Goal: Task Accomplishment & Management: Manage account settings

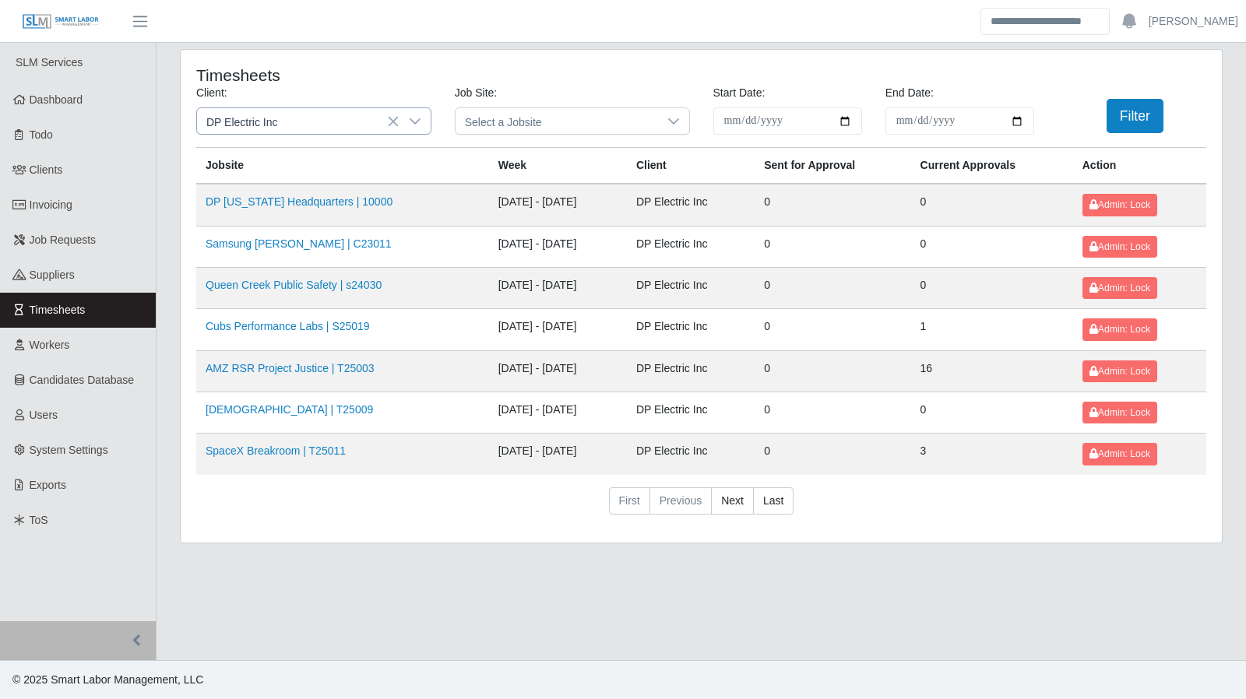
click at [419, 121] on icon at bounding box center [415, 121] width 12 height 12
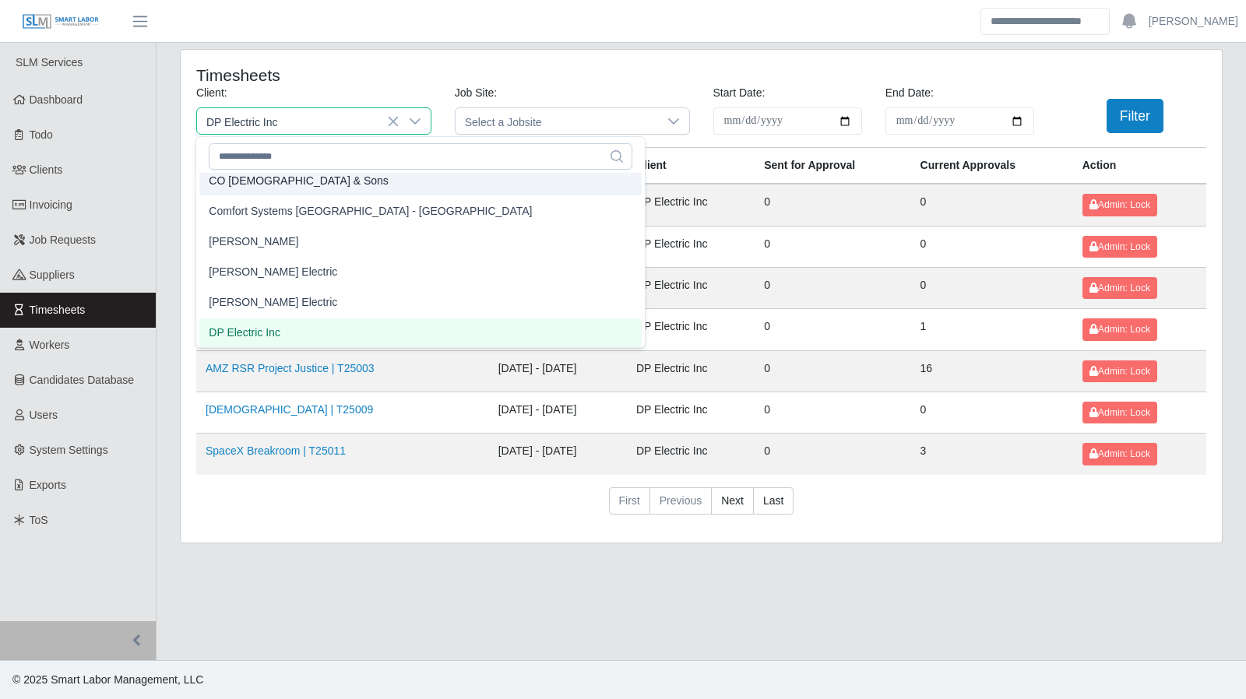
scroll to position [489, 0]
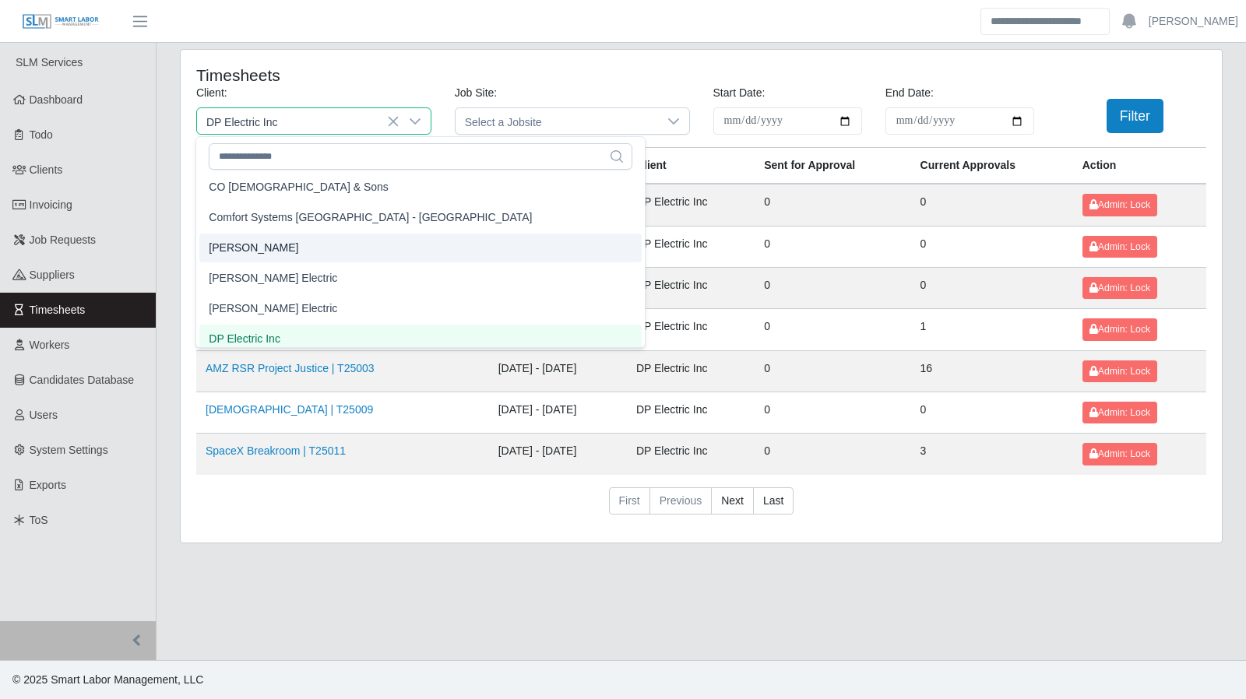
click at [294, 245] on li "CS Erickson" at bounding box center [420, 248] width 442 height 29
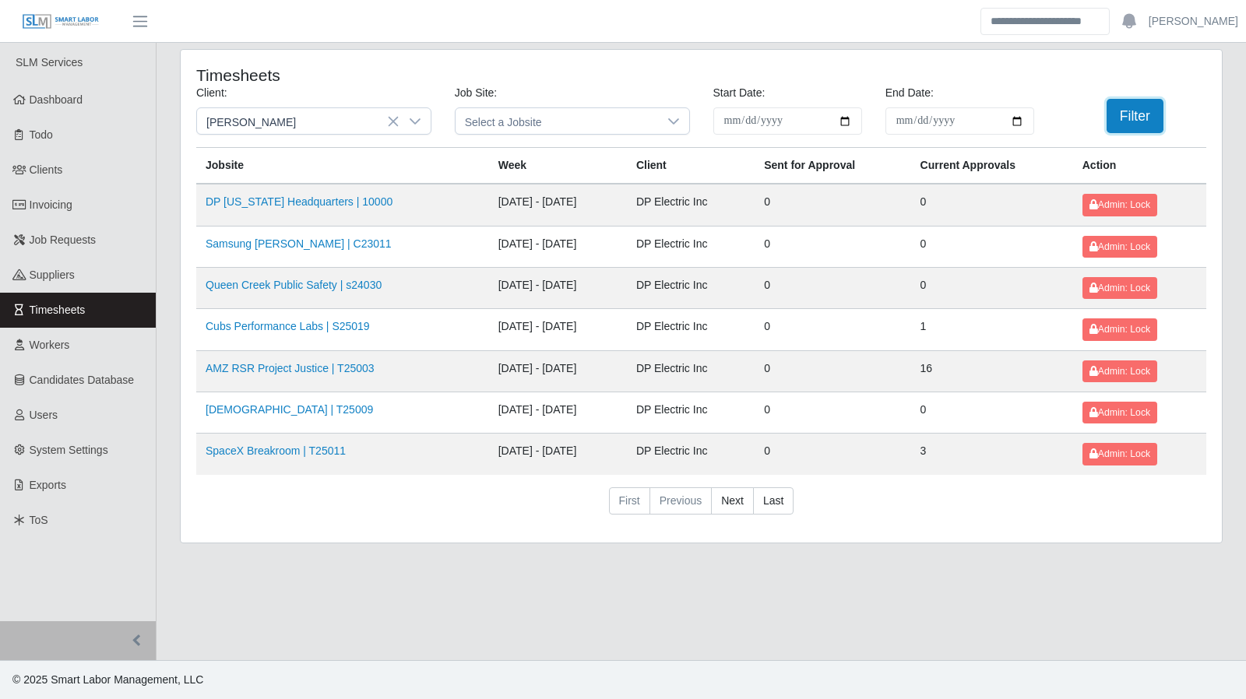
drag, startPoint x: 1128, startPoint y: 115, endPoint x: 1096, endPoint y: 116, distance: 31.9
click at [1128, 115] on button "Filter" at bounding box center [1135, 116] width 57 height 34
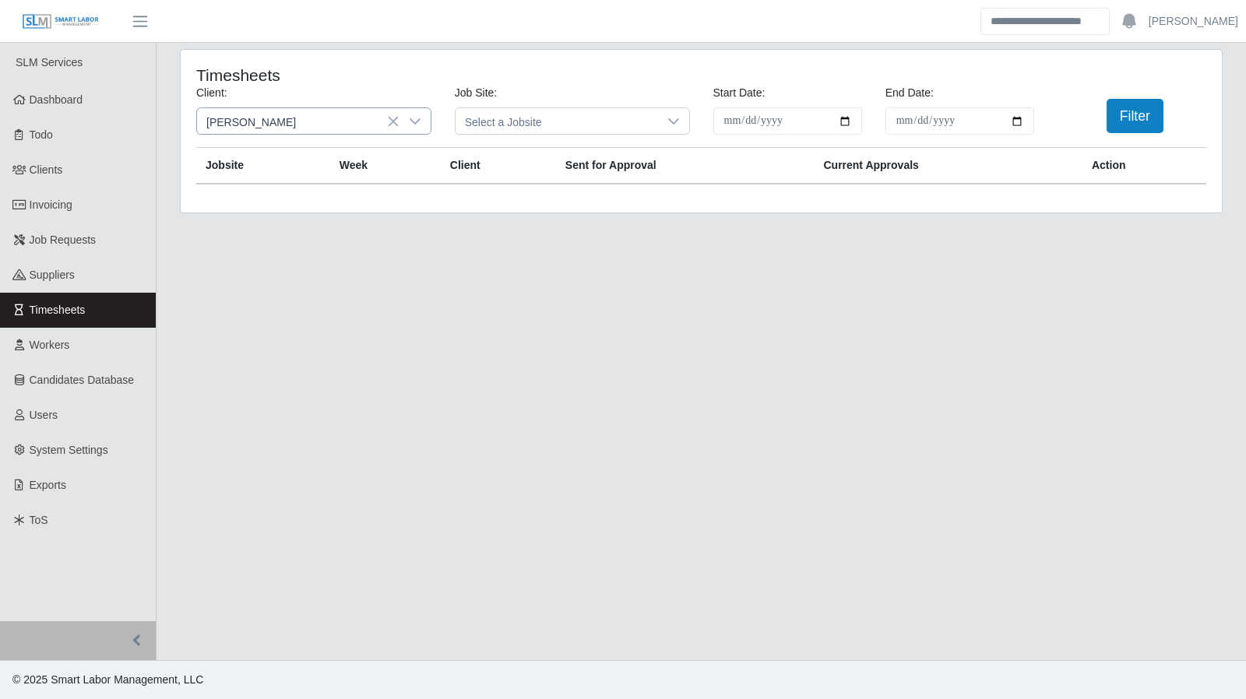
click at [417, 115] on icon at bounding box center [415, 121] width 12 height 12
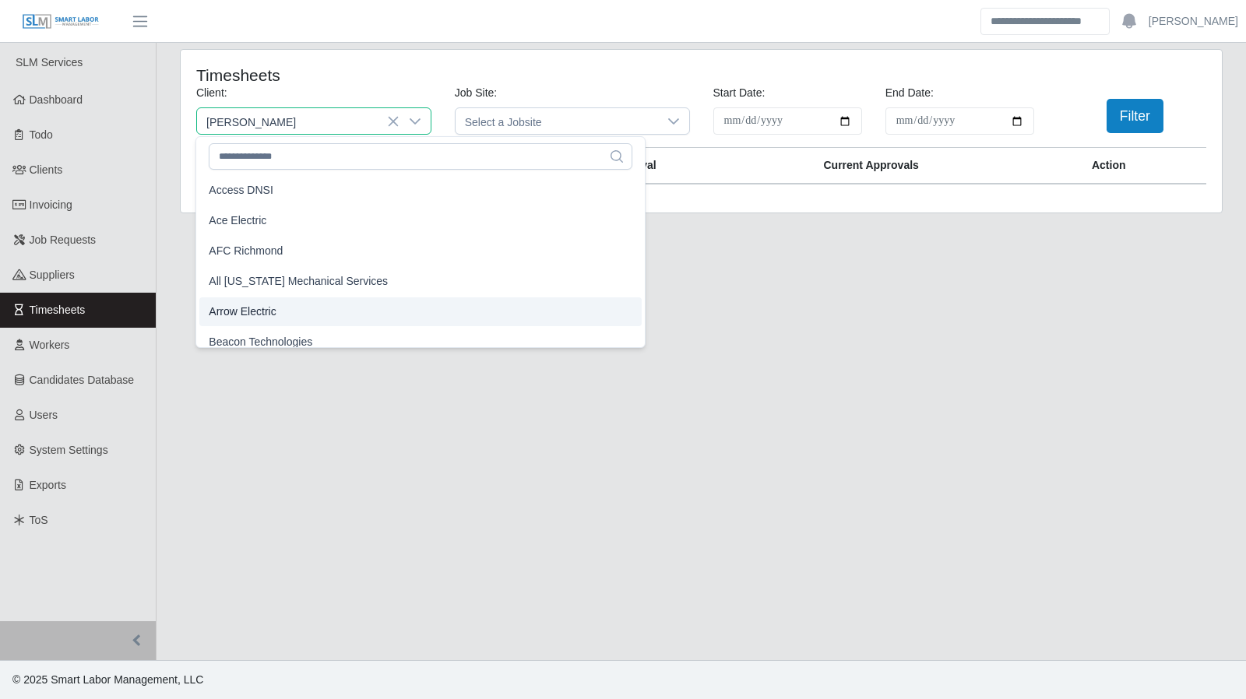
click at [316, 304] on li "Arrow Electric" at bounding box center [420, 311] width 442 height 29
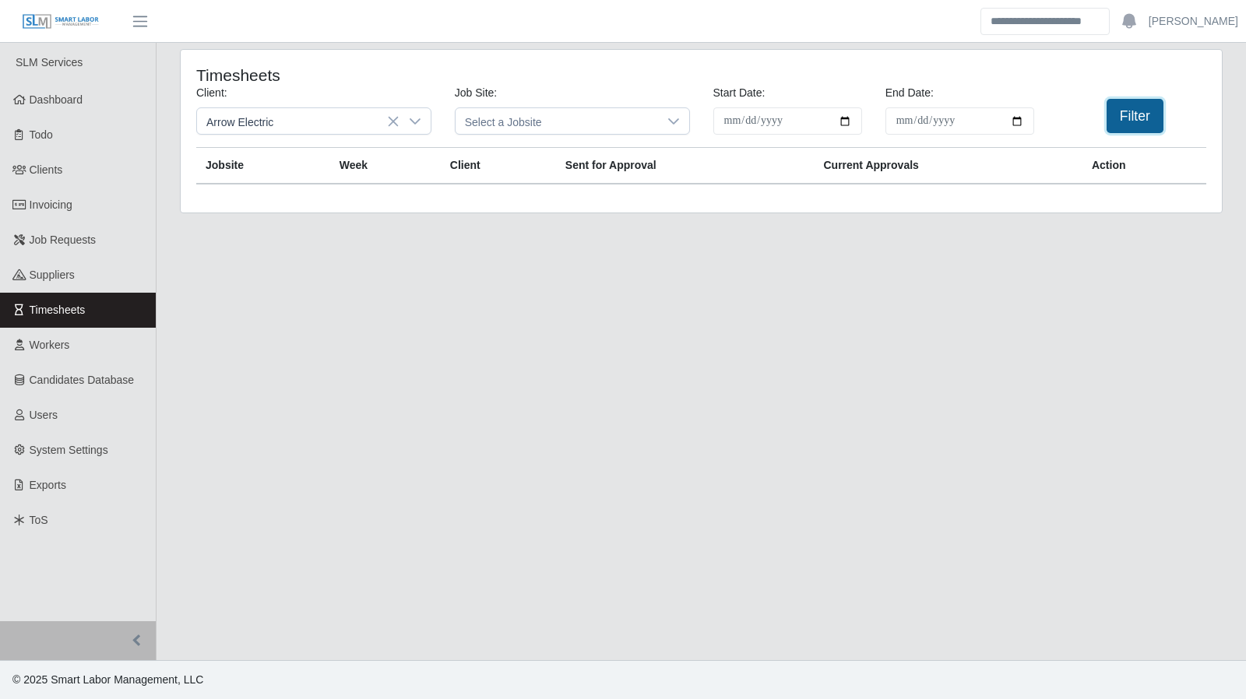
click at [1131, 121] on button "Filter" at bounding box center [1135, 116] width 57 height 34
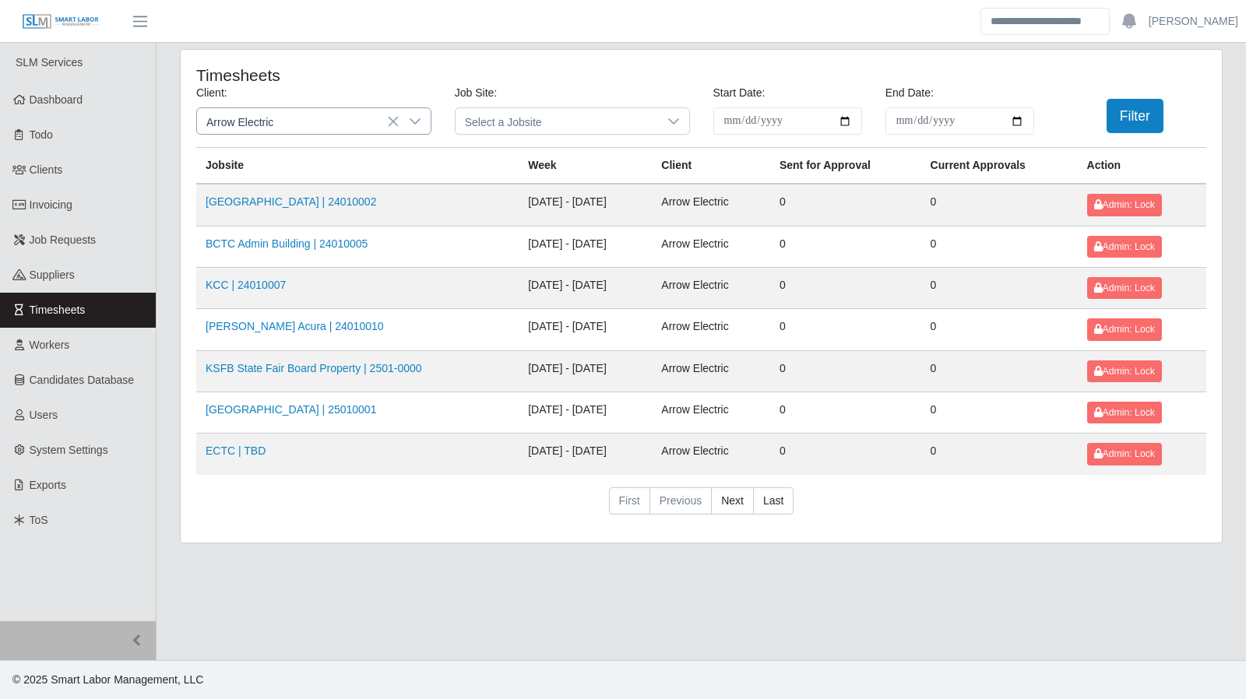
click at [399, 113] on span "Arrow Electric" at bounding box center [298, 121] width 202 height 26
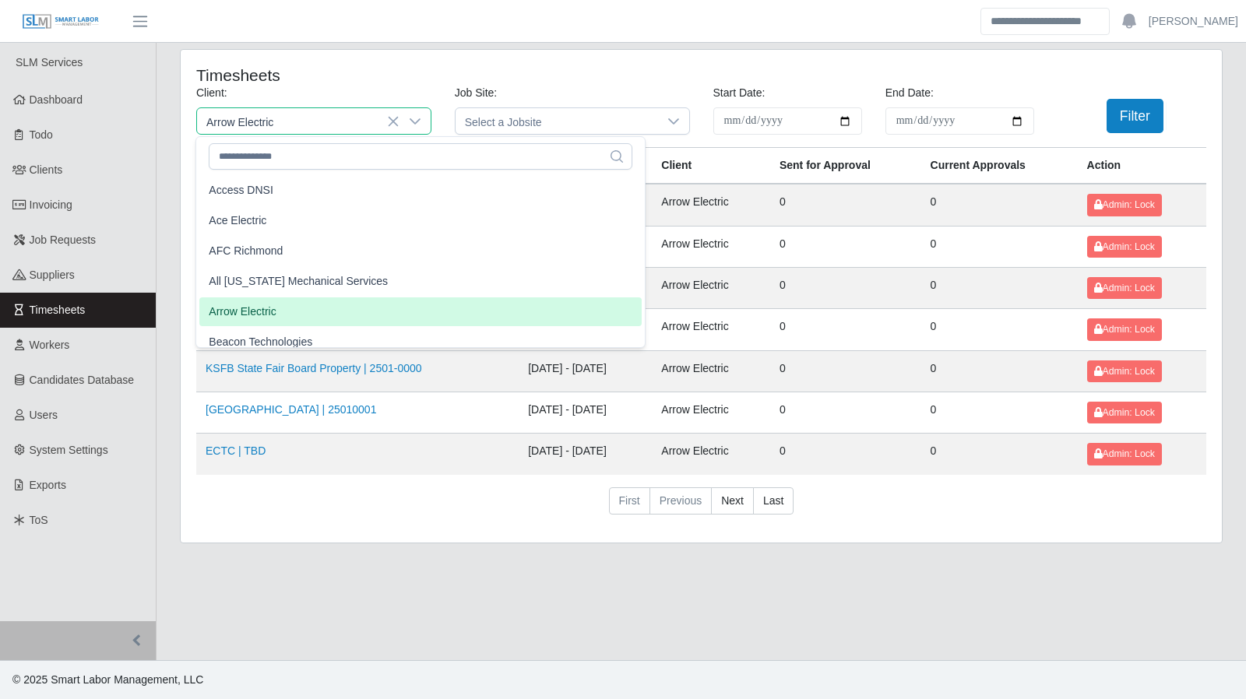
click at [420, 118] on div at bounding box center [414, 121] width 31 height 26
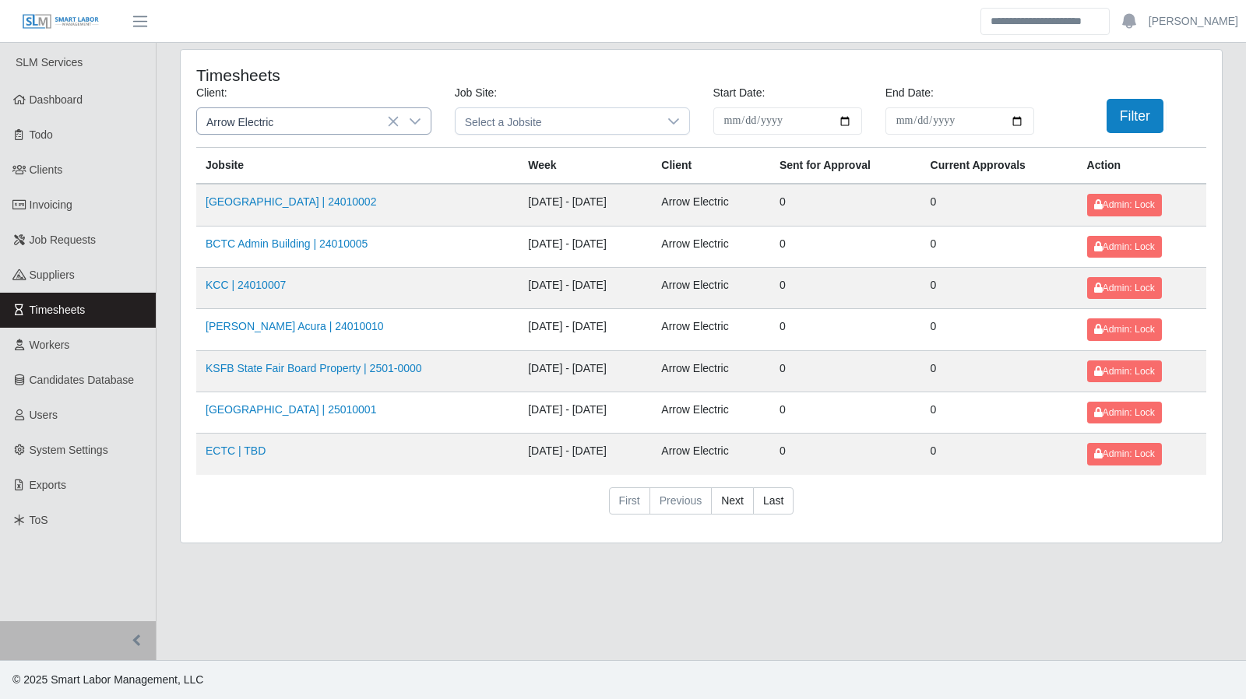
click at [420, 118] on div at bounding box center [414, 121] width 31 height 26
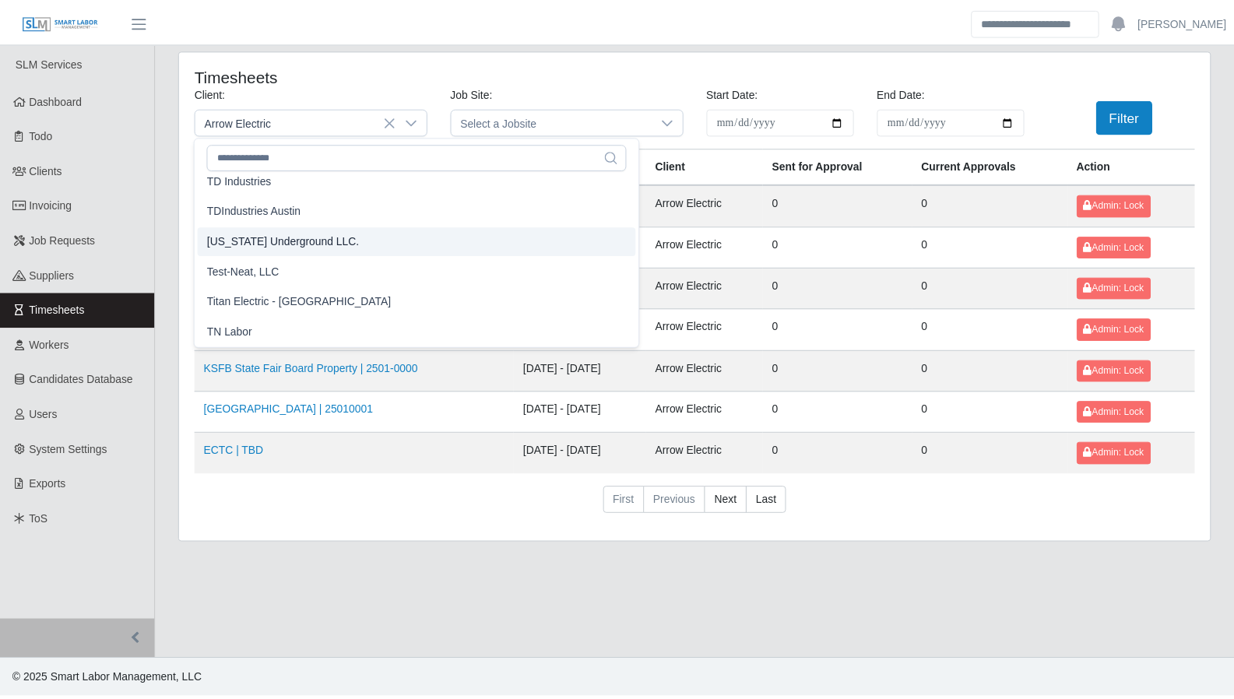
scroll to position [1856, 0]
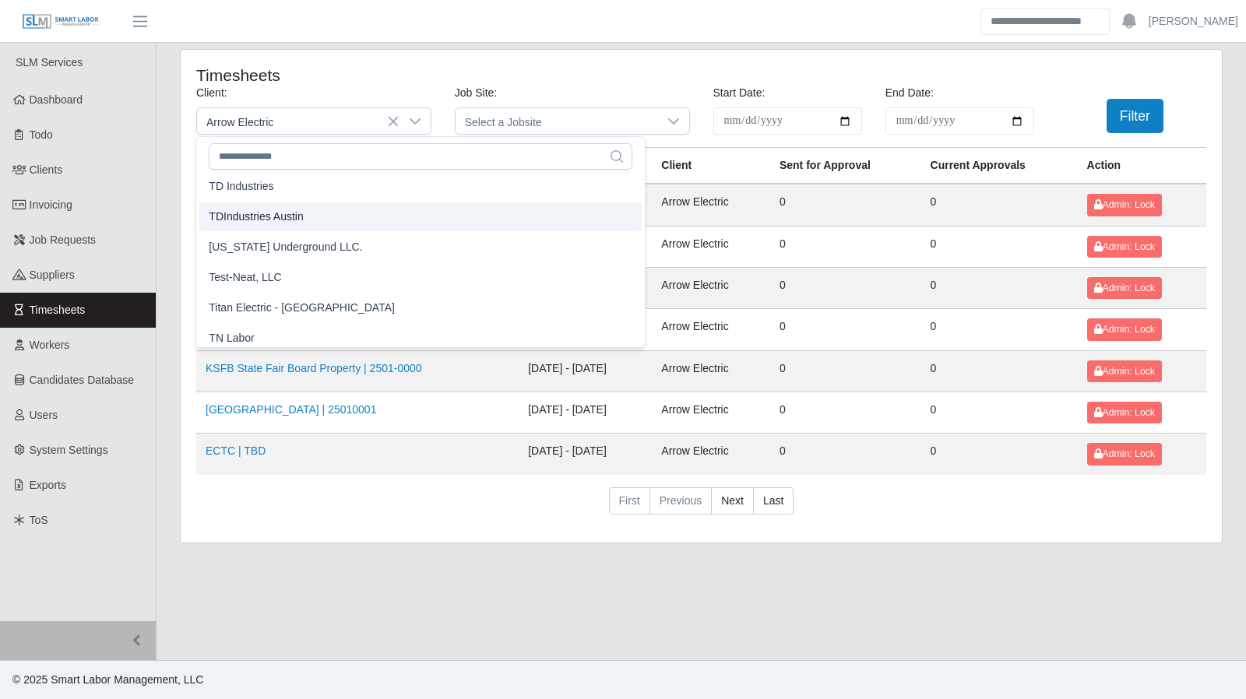
click at [299, 216] on span "TDIndustries Austin" at bounding box center [256, 217] width 94 height 16
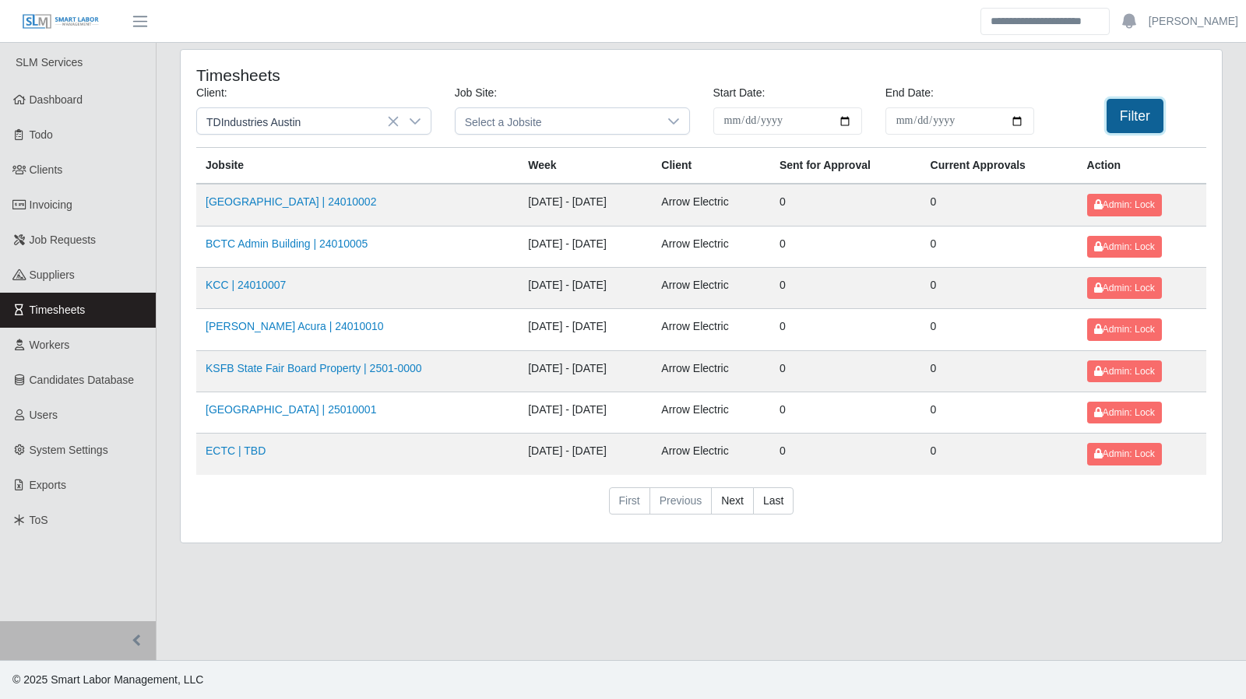
click at [1131, 132] on button "Filter" at bounding box center [1135, 116] width 57 height 34
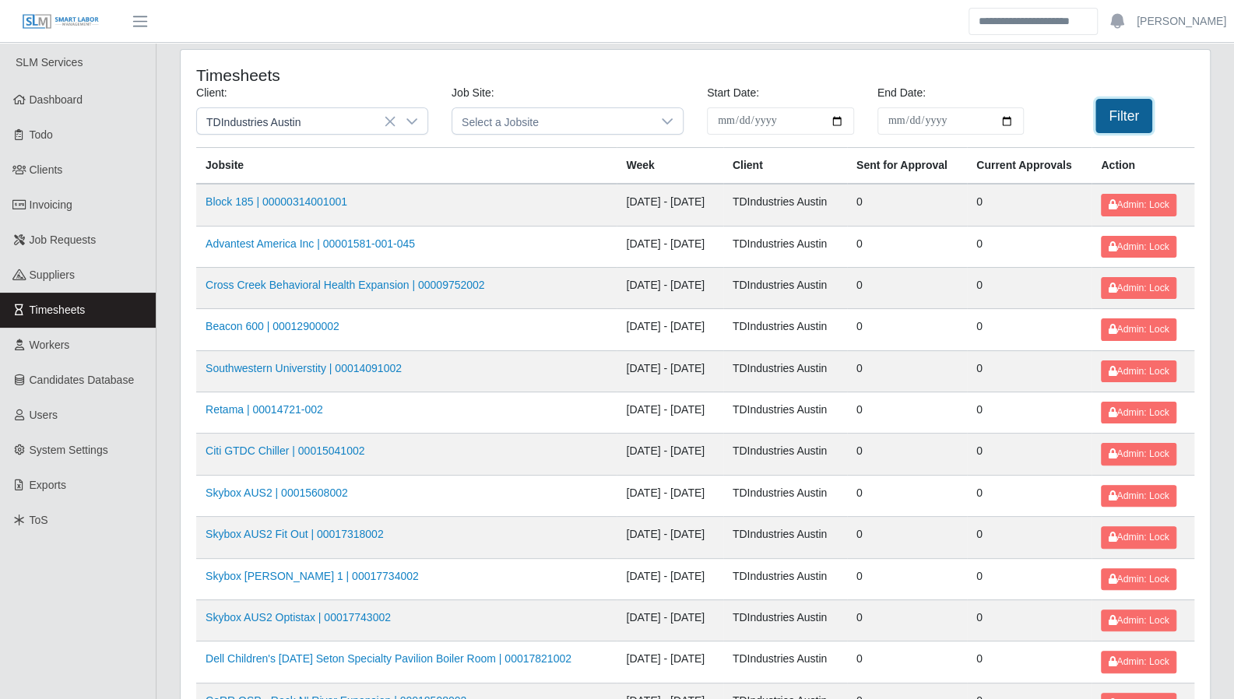
click at [1124, 124] on button "Filter" at bounding box center [1124, 116] width 57 height 34
click at [413, 127] on icon at bounding box center [412, 121] width 12 height 12
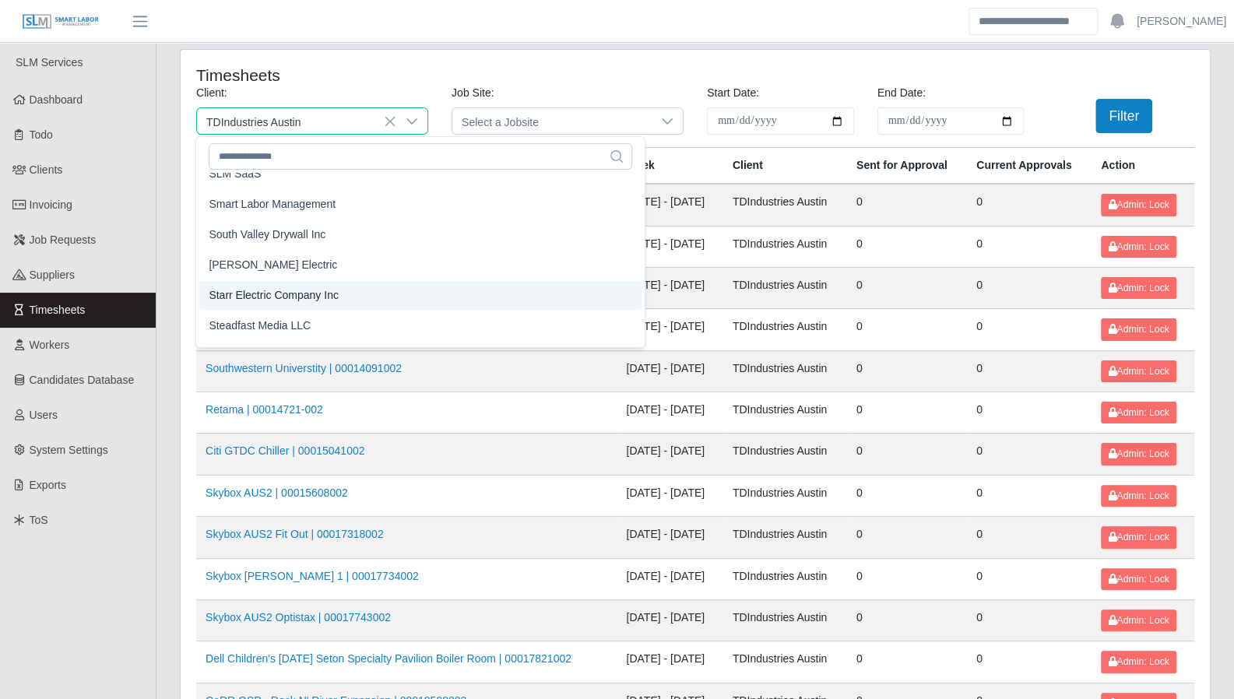
scroll to position [1562, 0]
click at [313, 304] on span "Starr Electric Company Inc" at bounding box center [274, 298] width 130 height 16
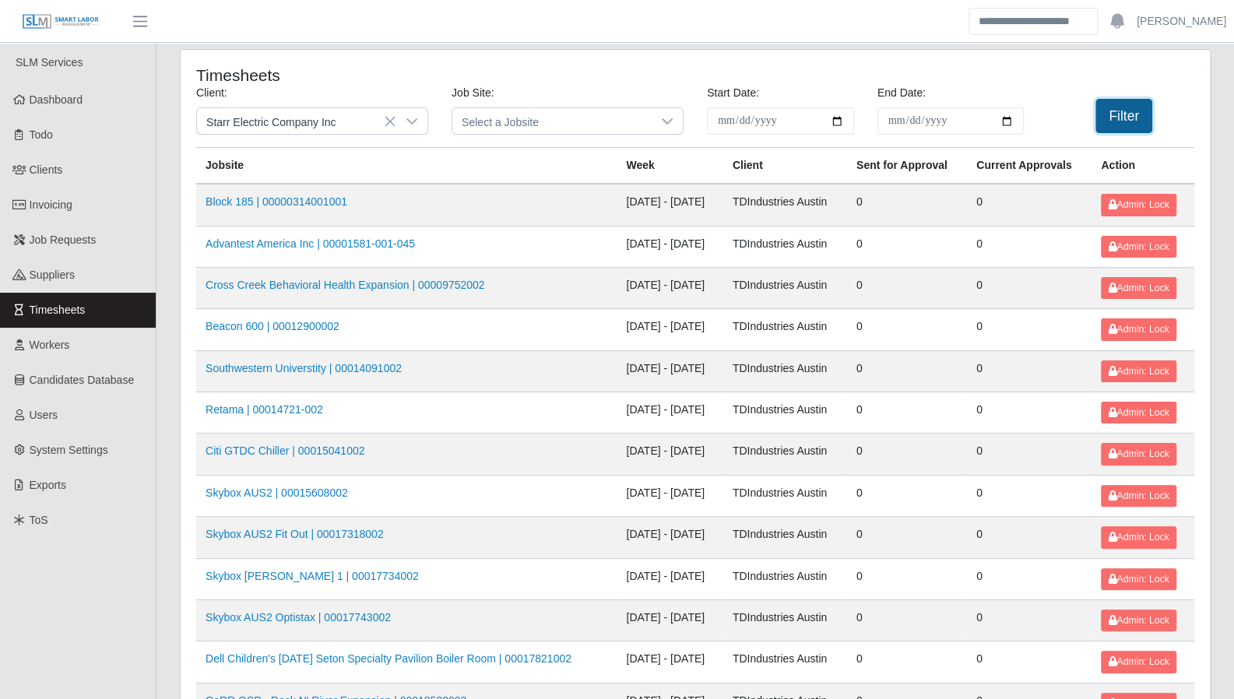
click at [1128, 123] on button "Filter" at bounding box center [1124, 116] width 57 height 34
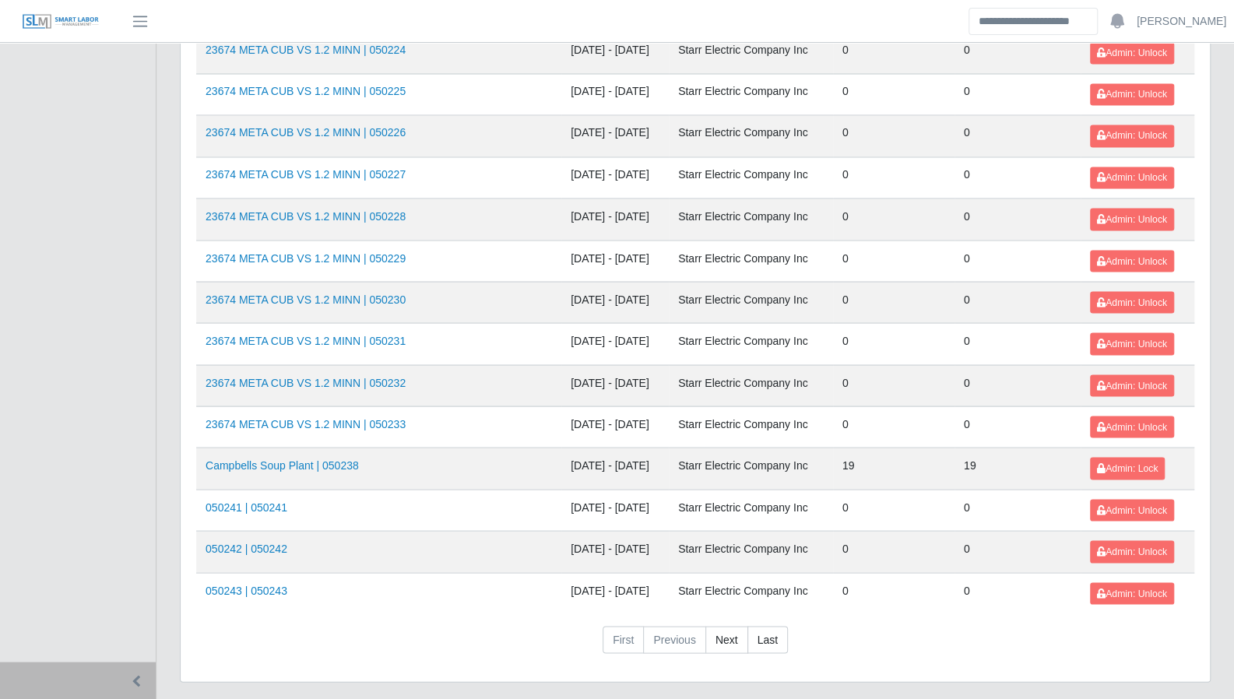
scroll to position [1649, 0]
click at [729, 625] on link "Next" at bounding box center [726, 639] width 43 height 28
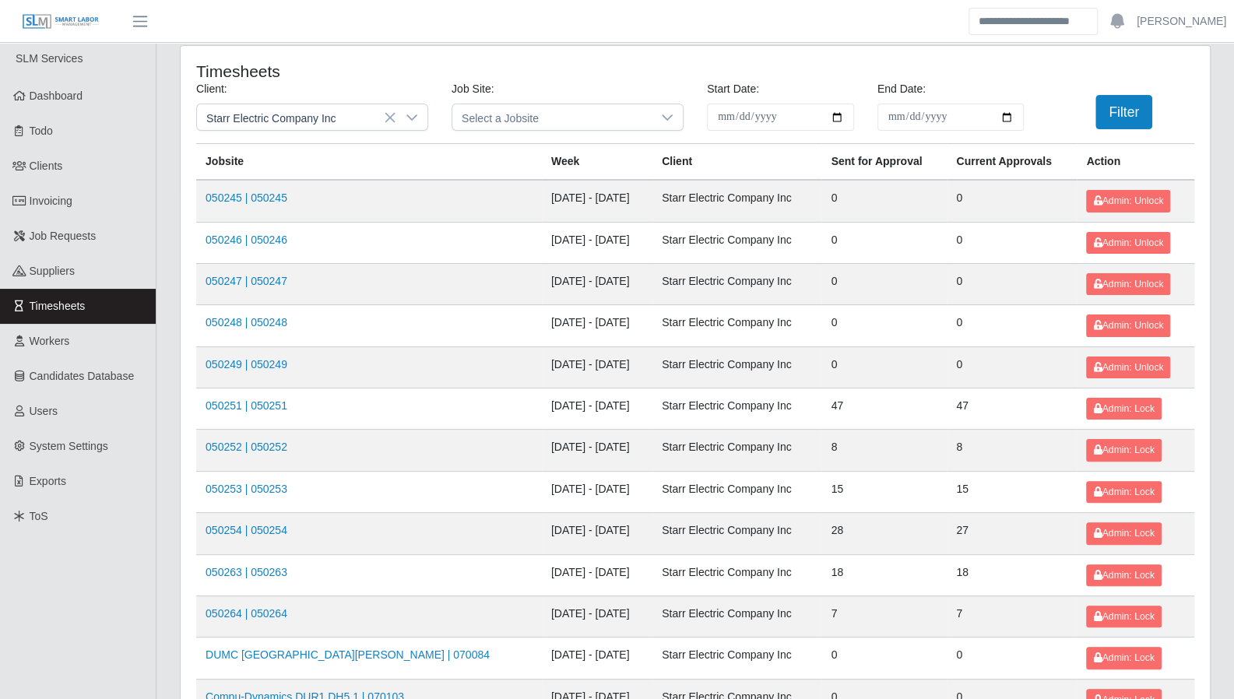
scroll to position [0, 0]
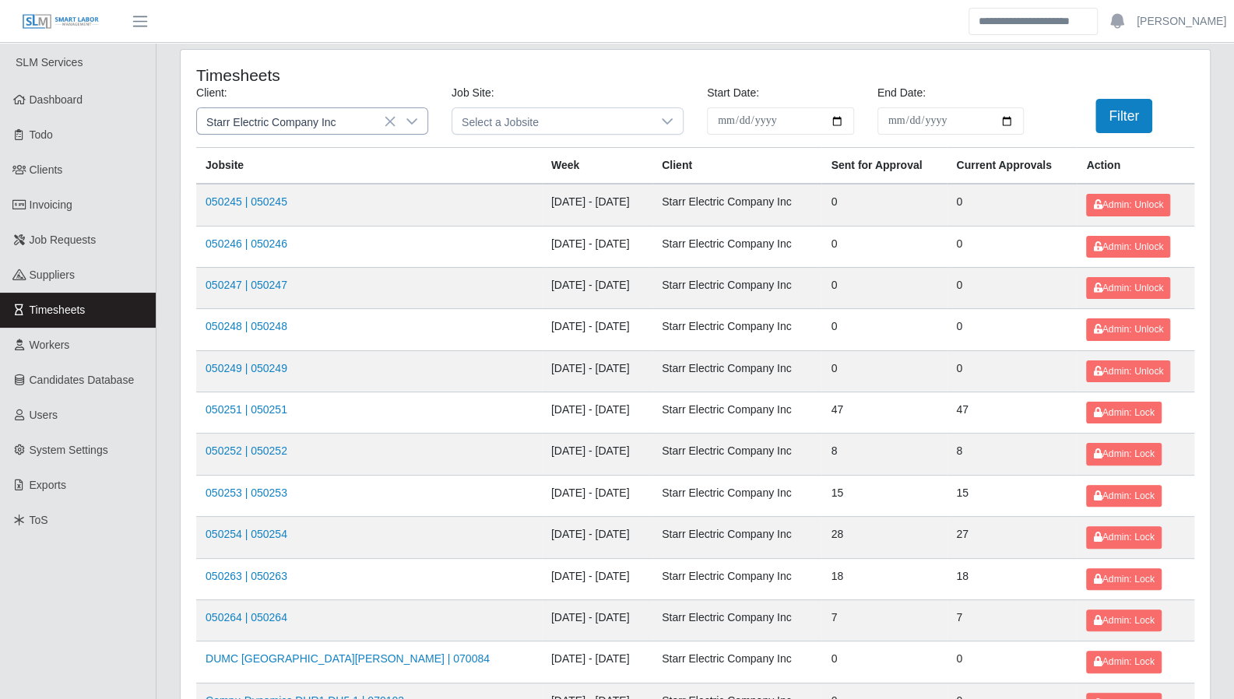
click at [403, 114] on div at bounding box center [411, 121] width 31 height 26
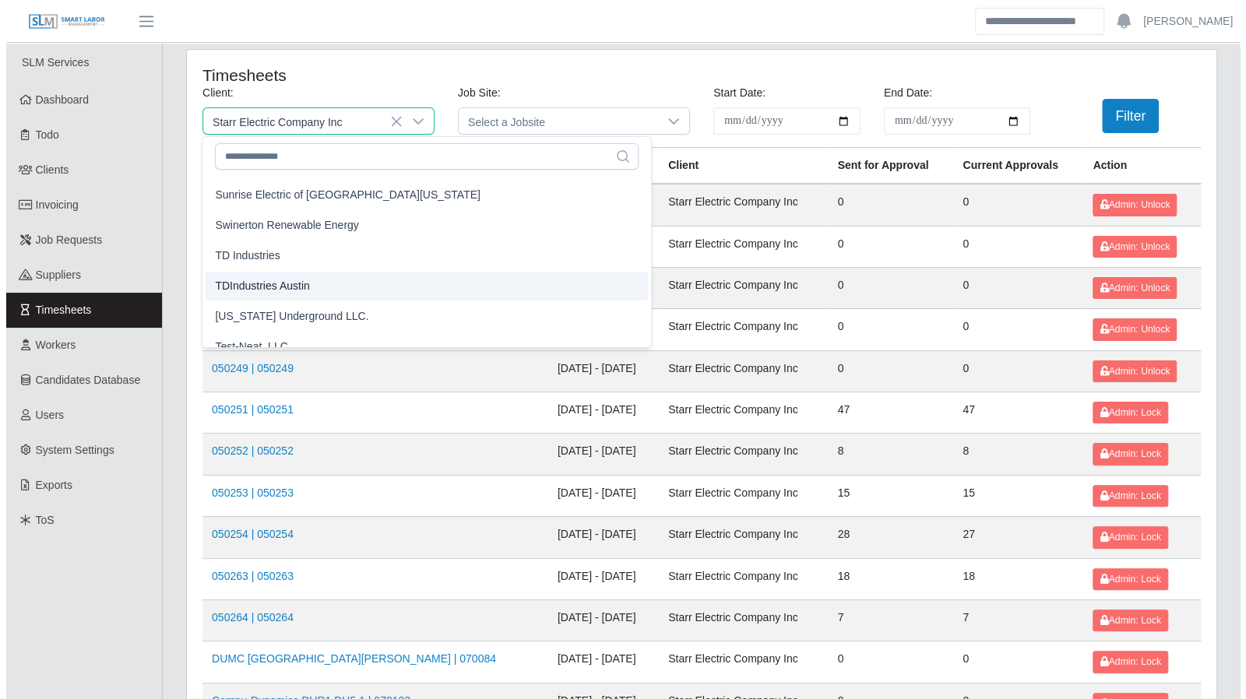
scroll to position [1796, 0]
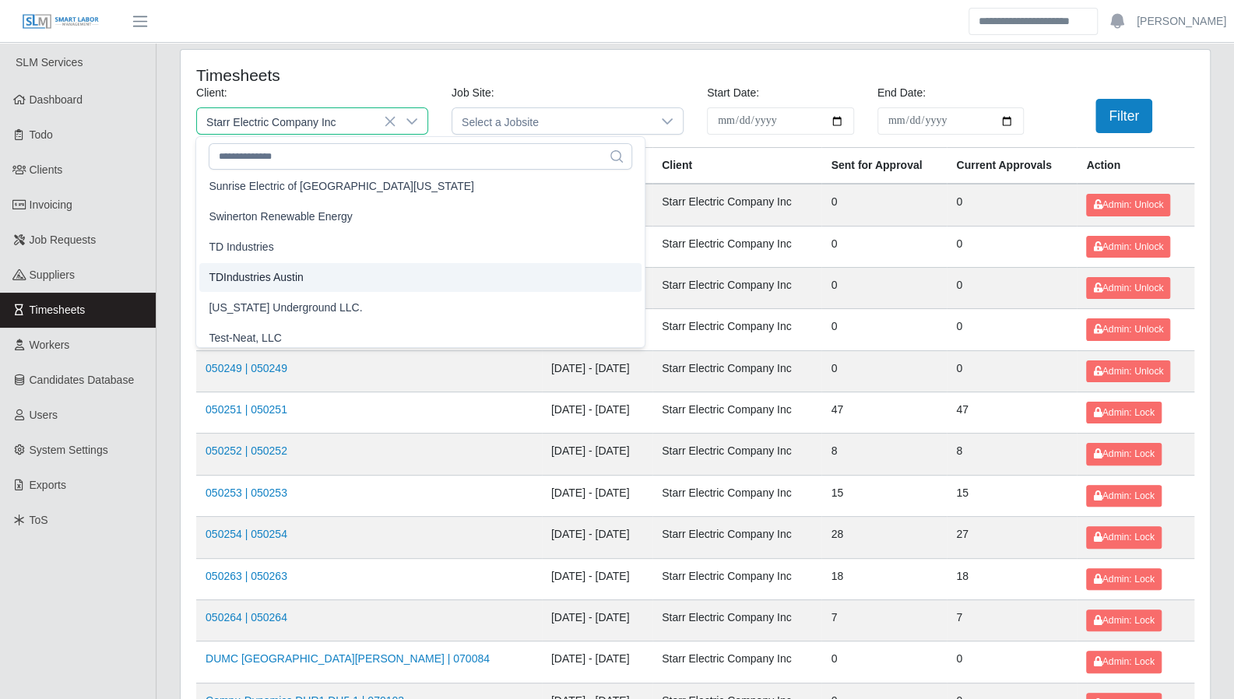
click at [314, 277] on li "TDIndustries Austin" at bounding box center [420, 277] width 442 height 29
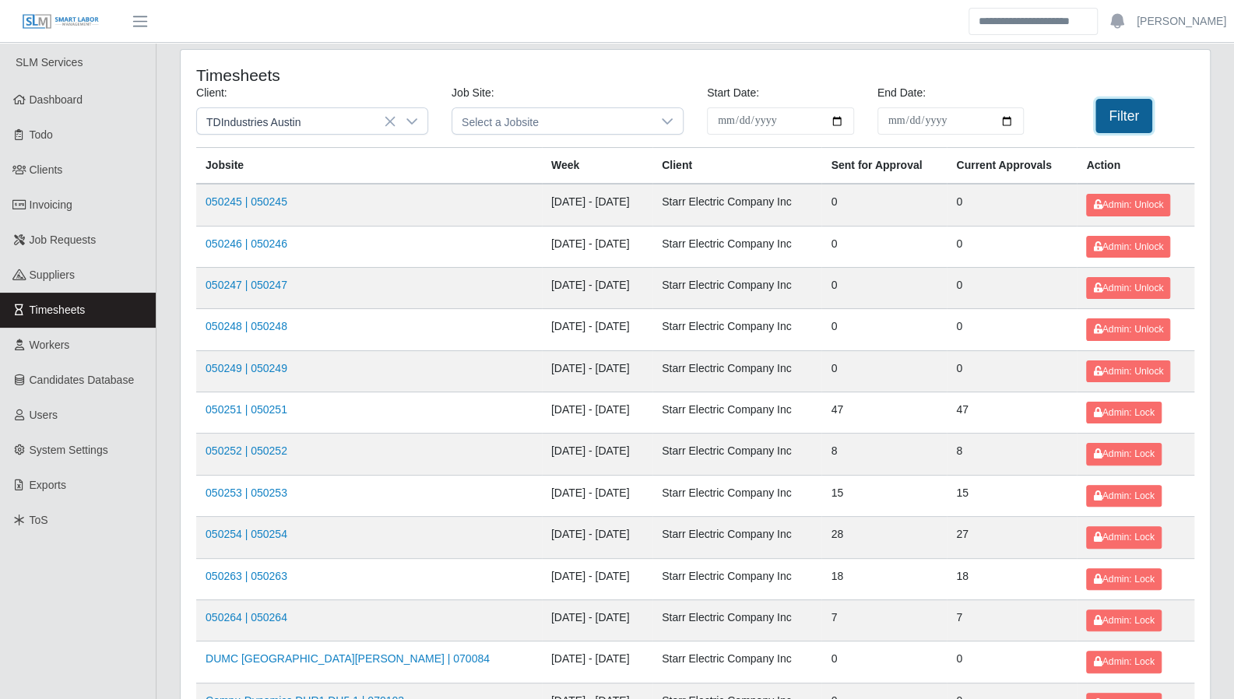
click at [1128, 118] on button "Filter" at bounding box center [1124, 116] width 57 height 34
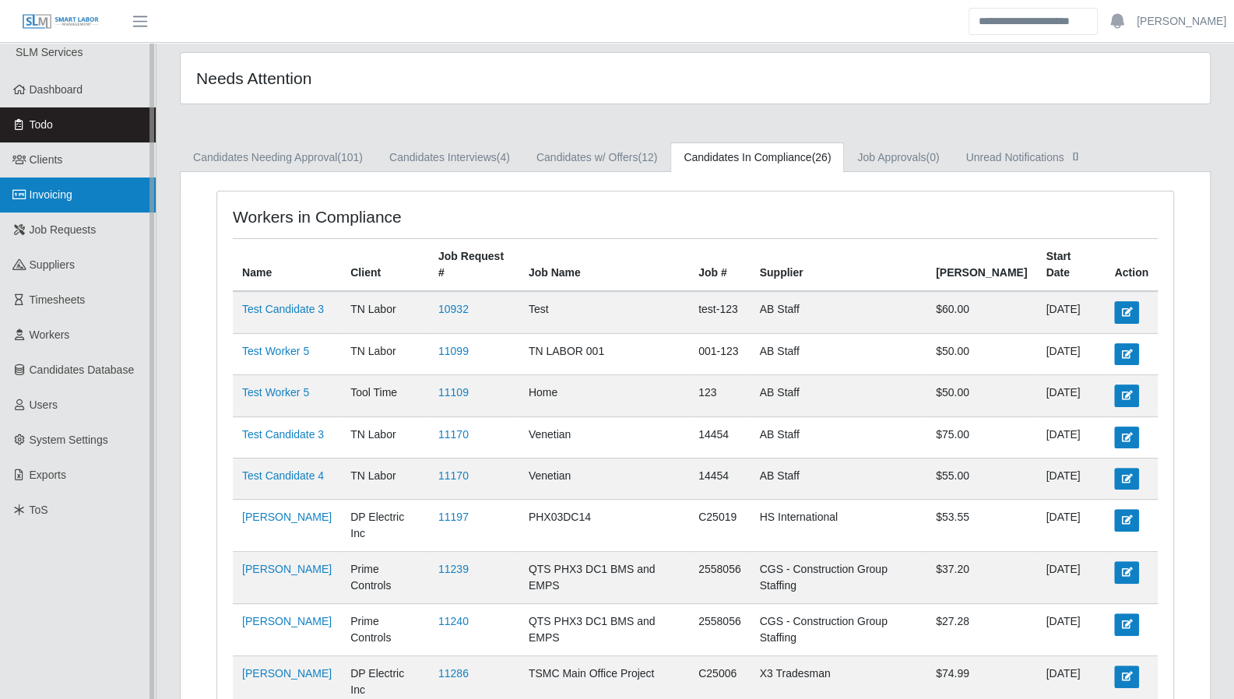
scroll to position [28, 0]
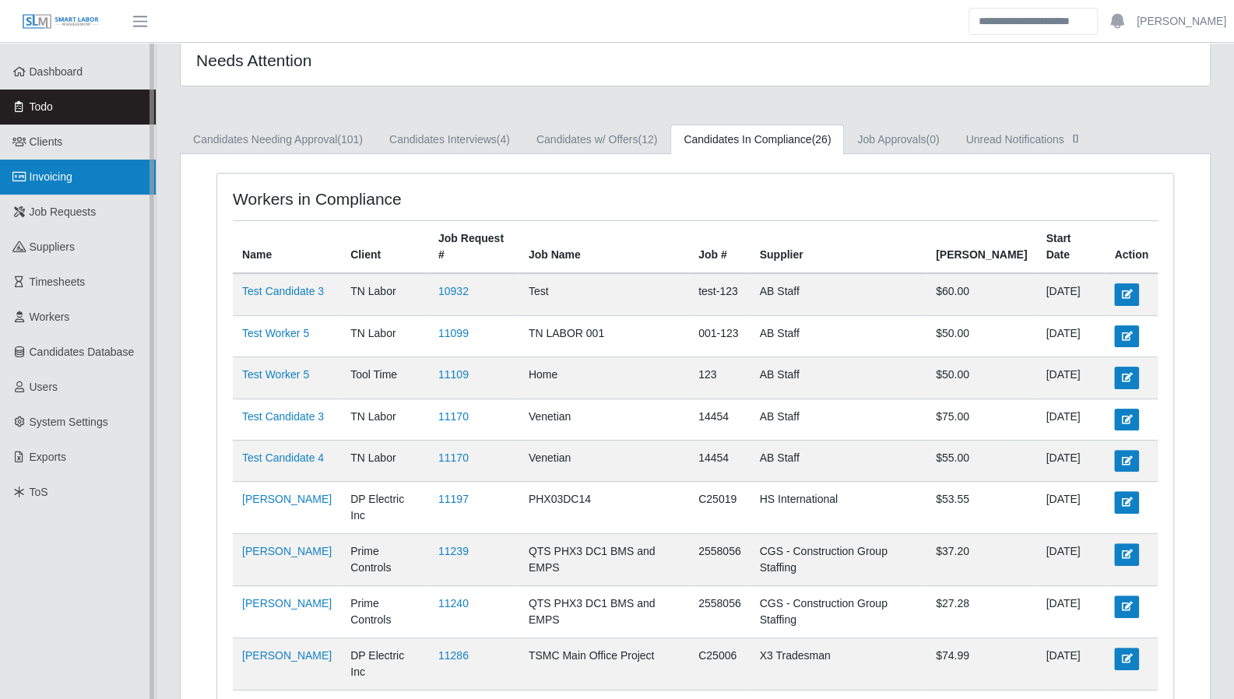
click at [55, 185] on link "Invoicing" at bounding box center [78, 177] width 156 height 35
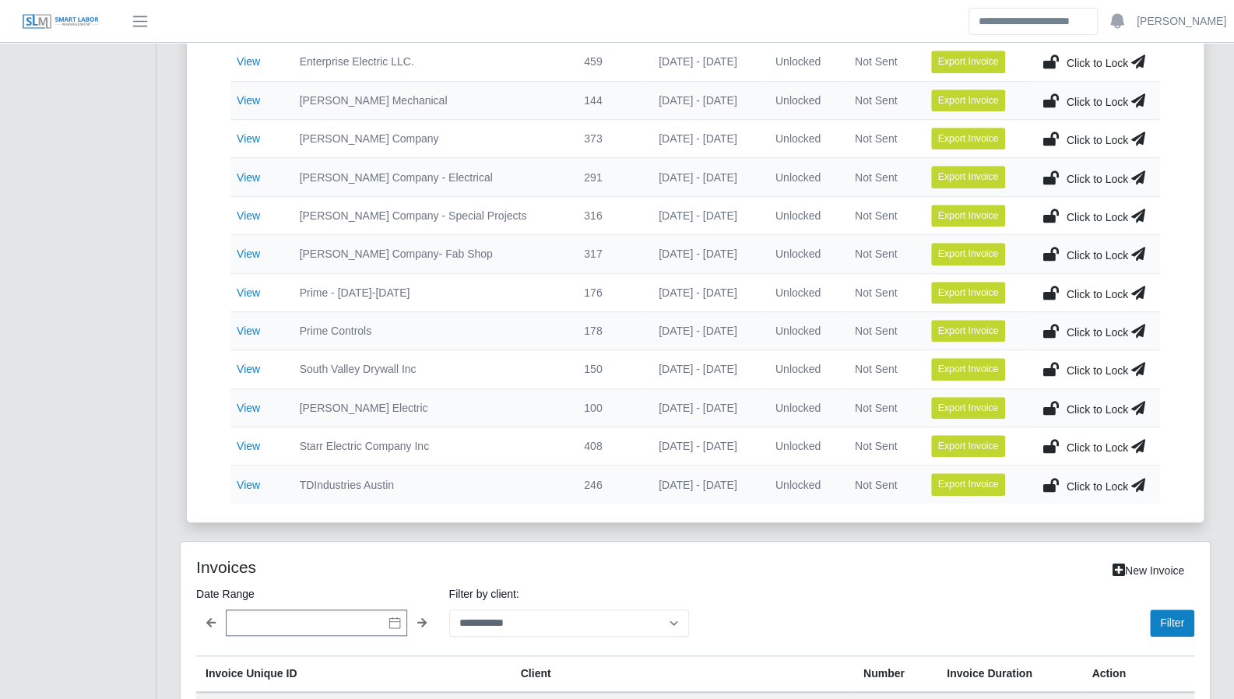
scroll to position [623, 0]
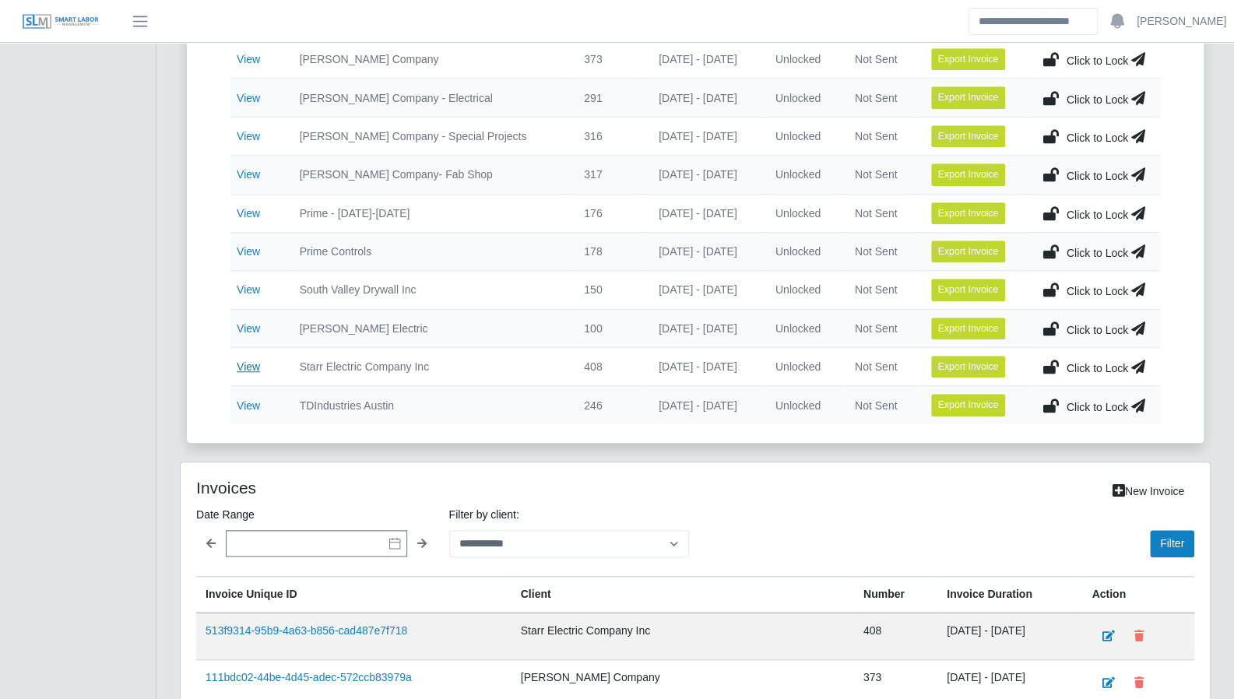
click at [254, 361] on link "View" at bounding box center [248, 367] width 23 height 12
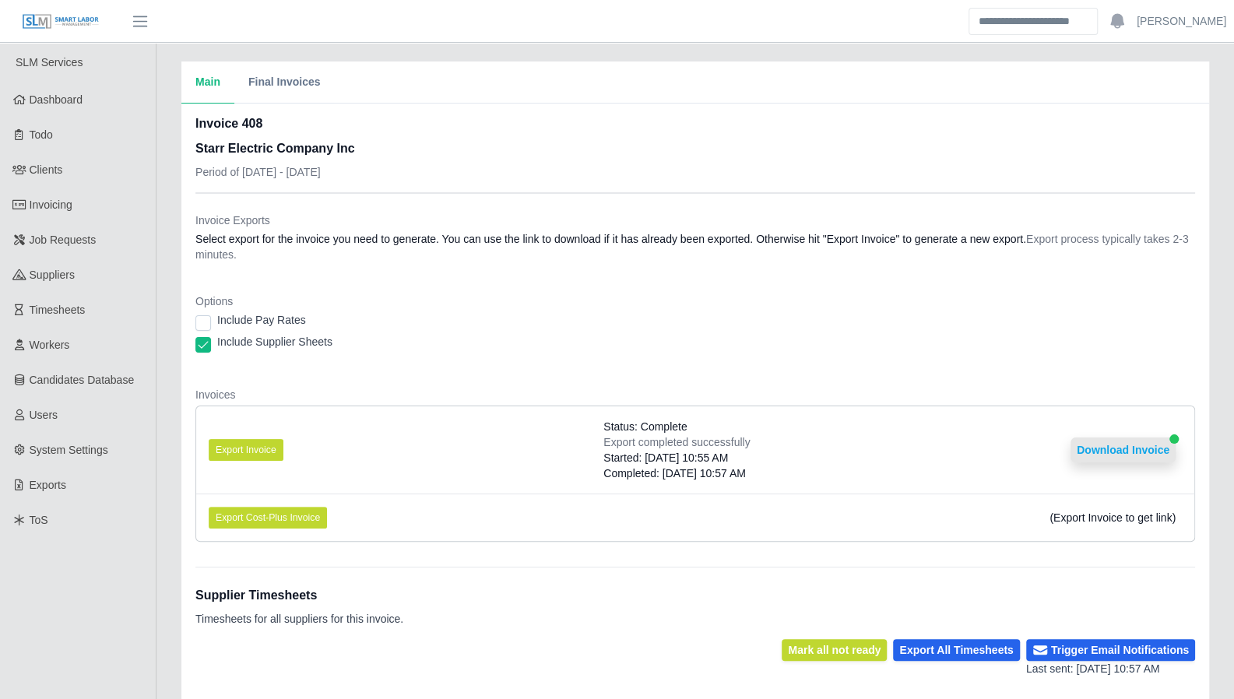
click at [1146, 452] on button "Download Invoice" at bounding box center [1123, 450] width 105 height 25
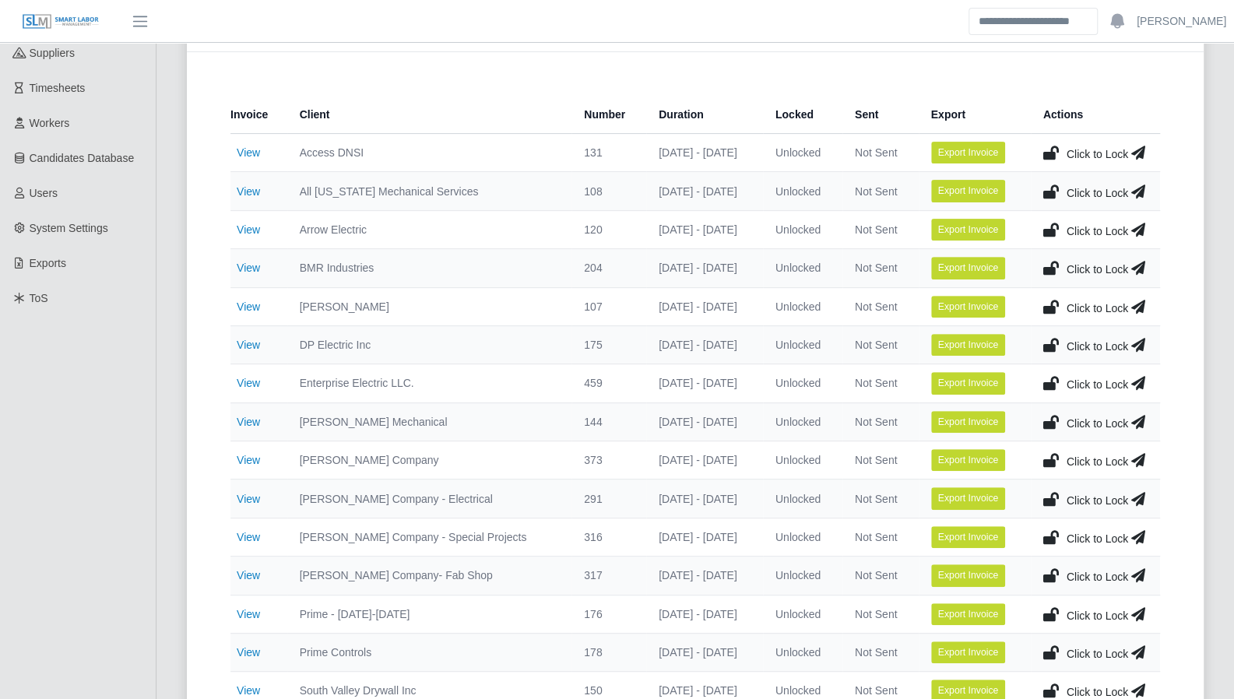
scroll to position [223, 0]
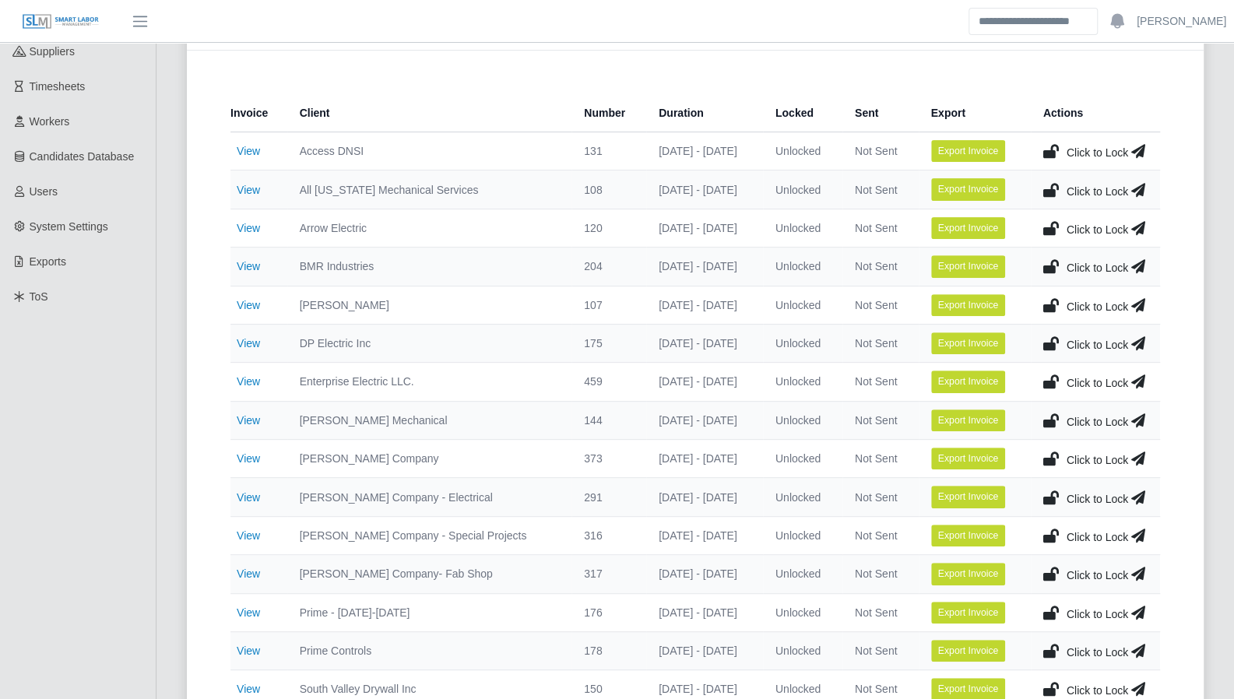
drag, startPoint x: 1210, startPoint y: 508, endPoint x: 1092, endPoint y: 593, distance: 144.6
click at [1210, 508] on div "Current Invoices Total Invoices with time 18 Total Invoices Exported 6 Total Ma…" at bounding box center [695, 344] width 1054 height 1036
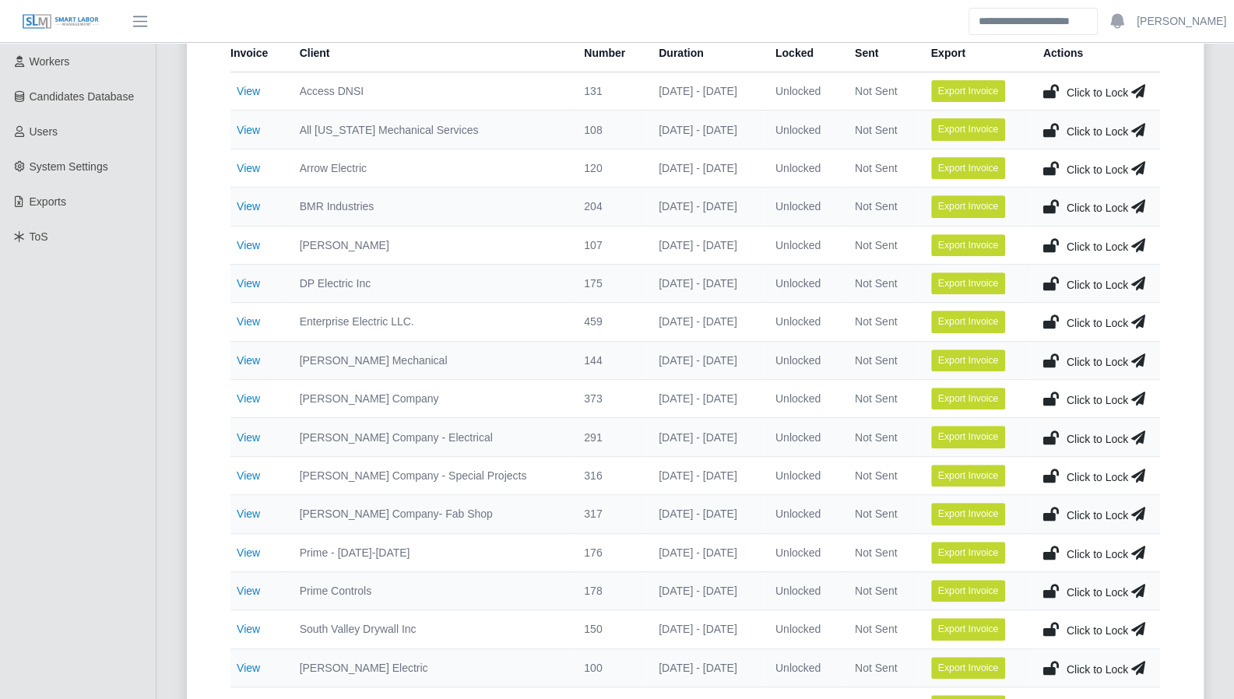
scroll to position [392, 0]
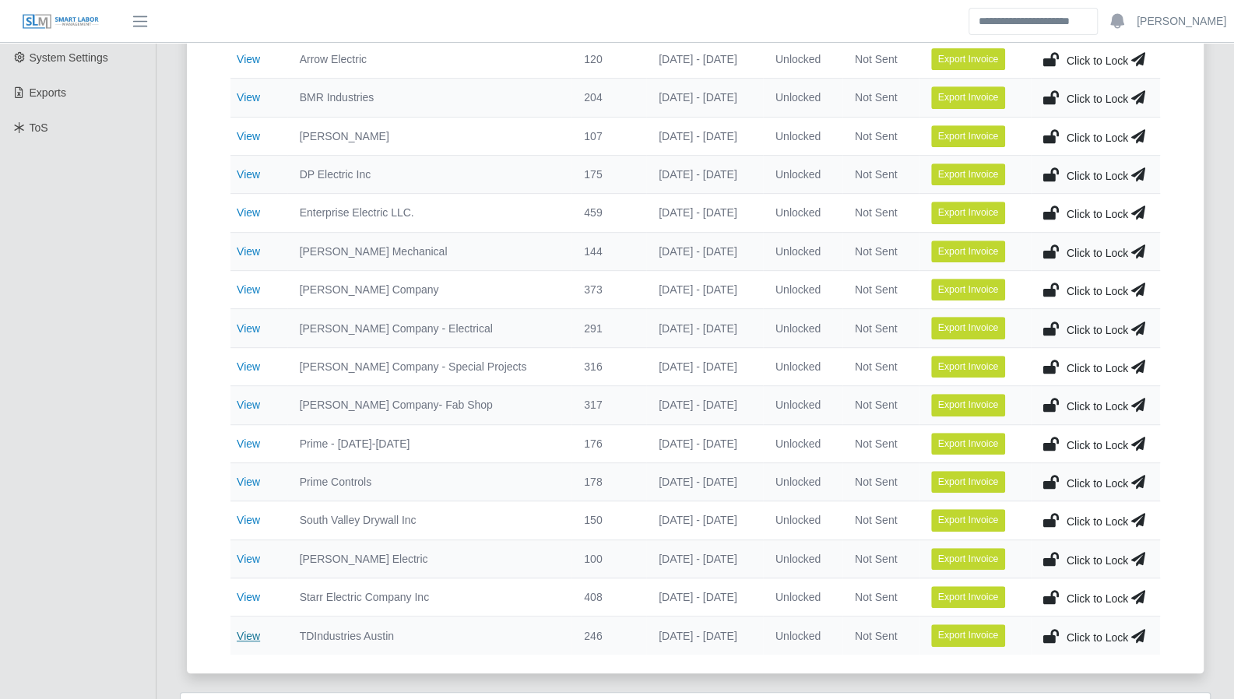
click at [254, 630] on link "View" at bounding box center [248, 636] width 23 height 12
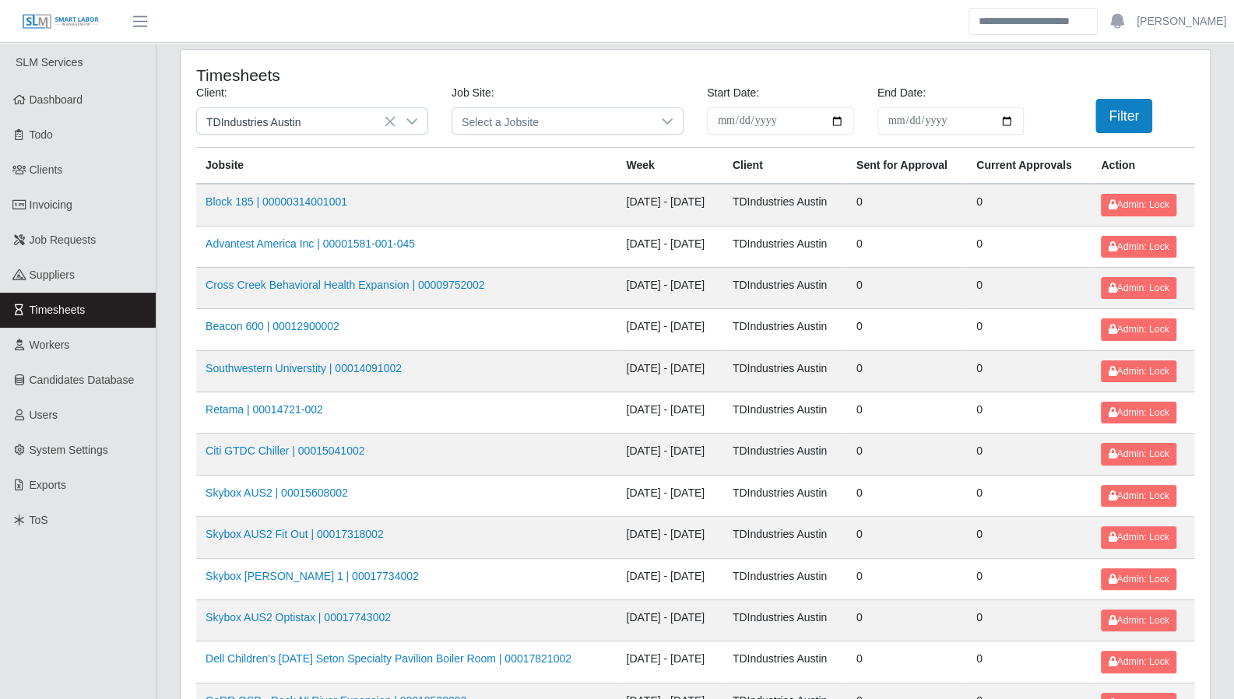
click at [1216, 358] on div "**********" at bounding box center [695, 576] width 1054 height 1054
click at [72, 104] on span "Dashboard" at bounding box center [57, 99] width 54 height 12
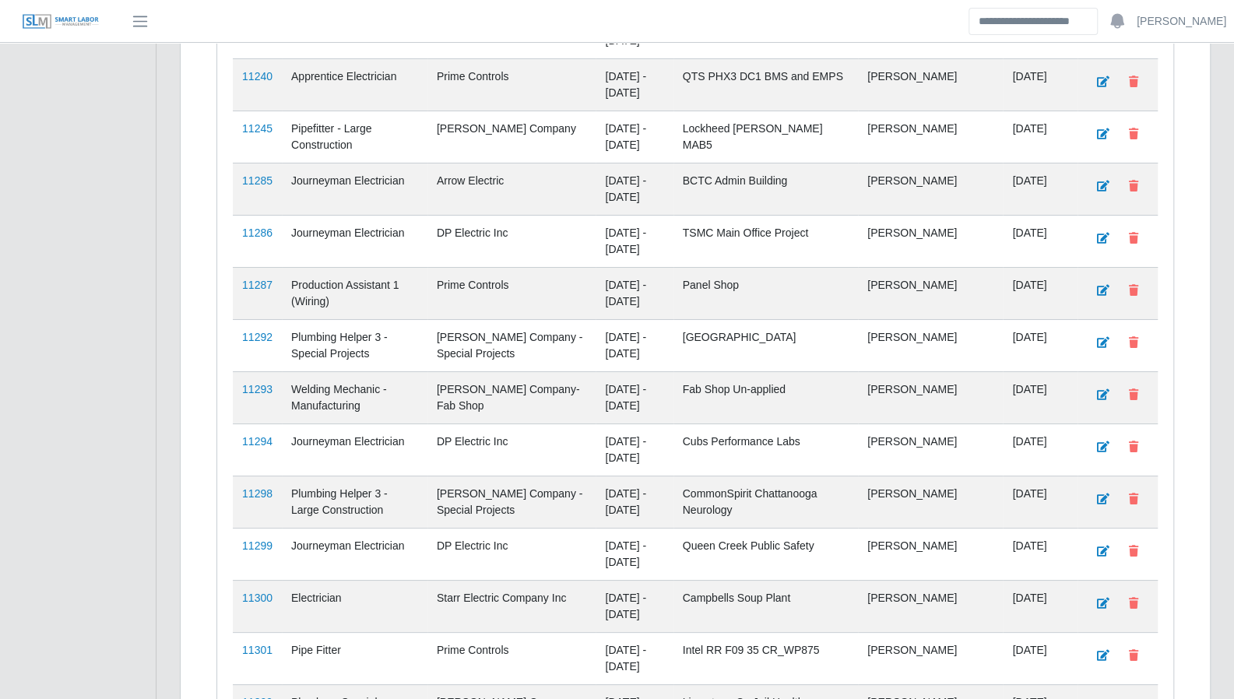
scroll to position [3754, 0]
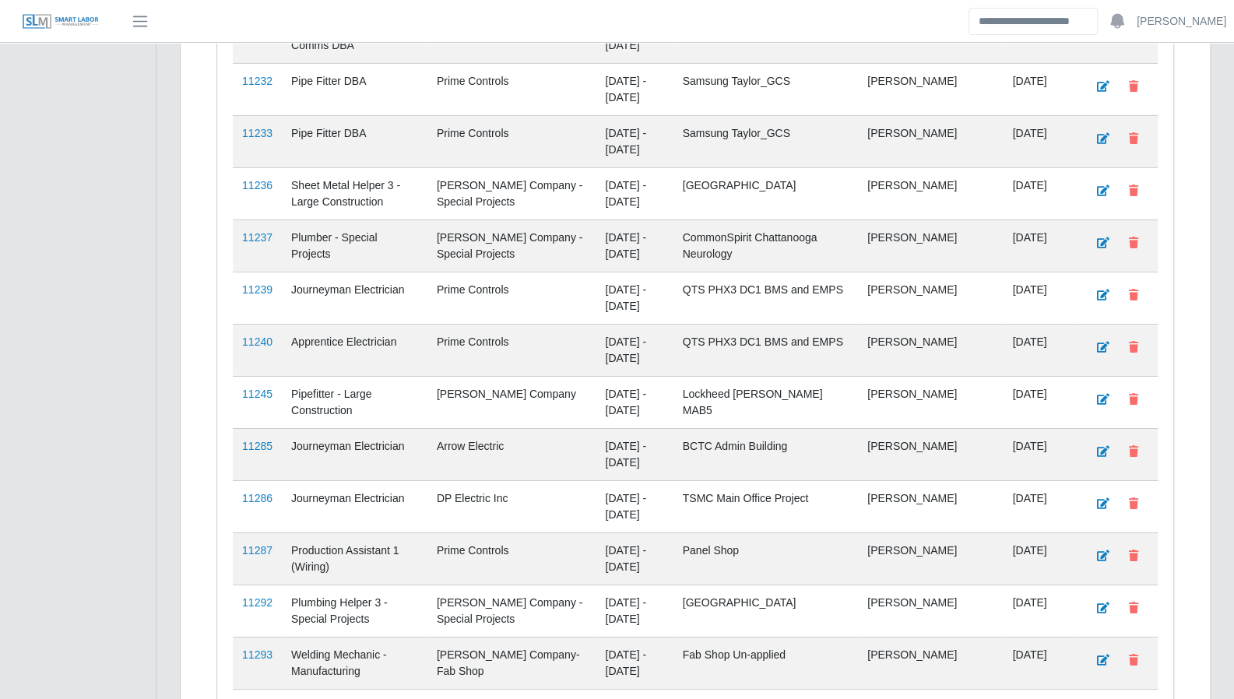
scroll to position [3754, 0]
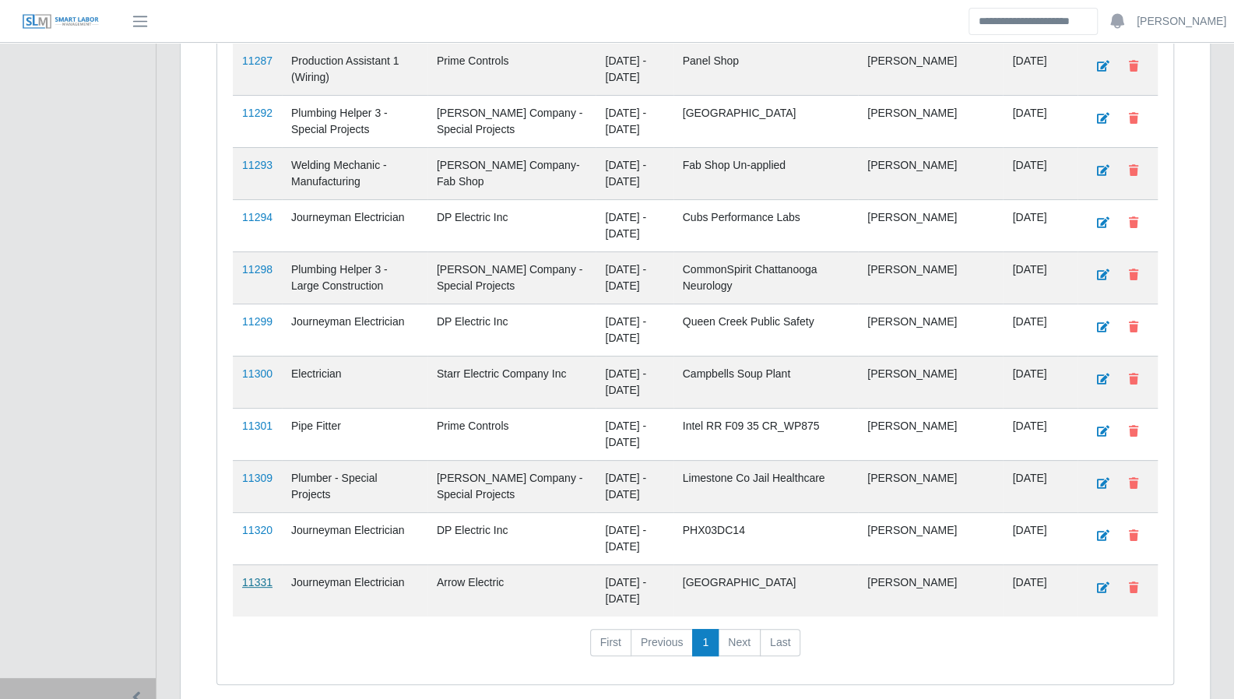
click at [260, 576] on link "11331" at bounding box center [257, 582] width 30 height 12
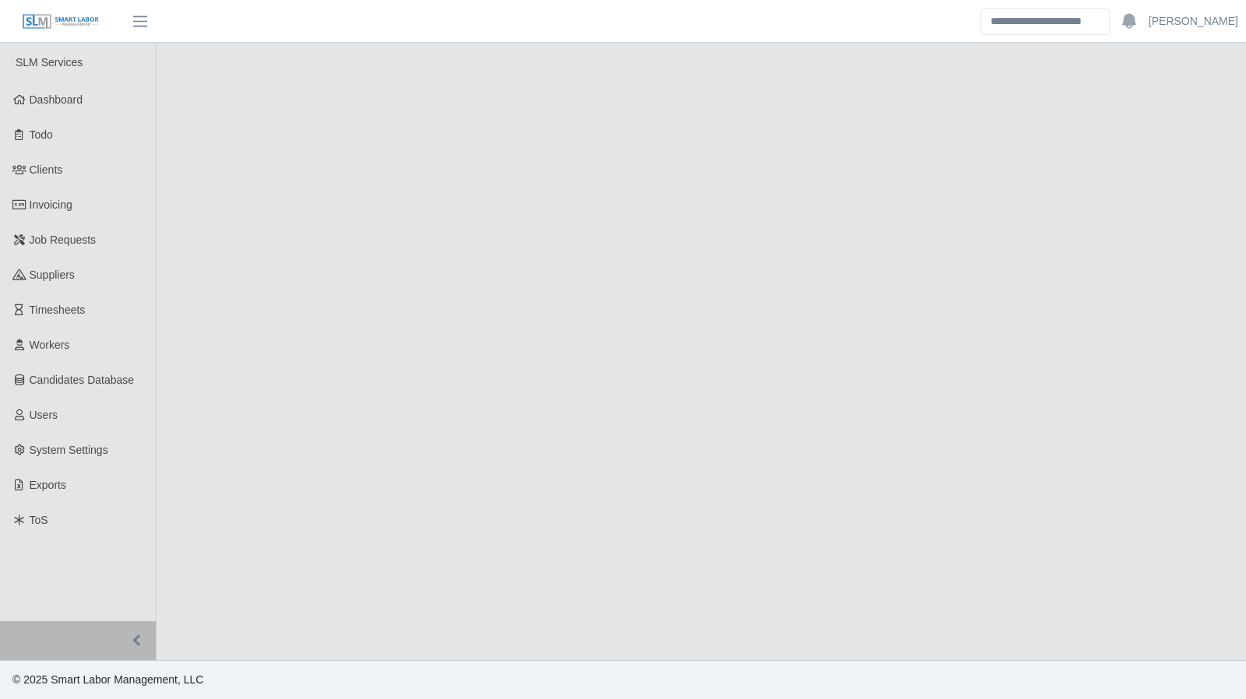
select select "****"
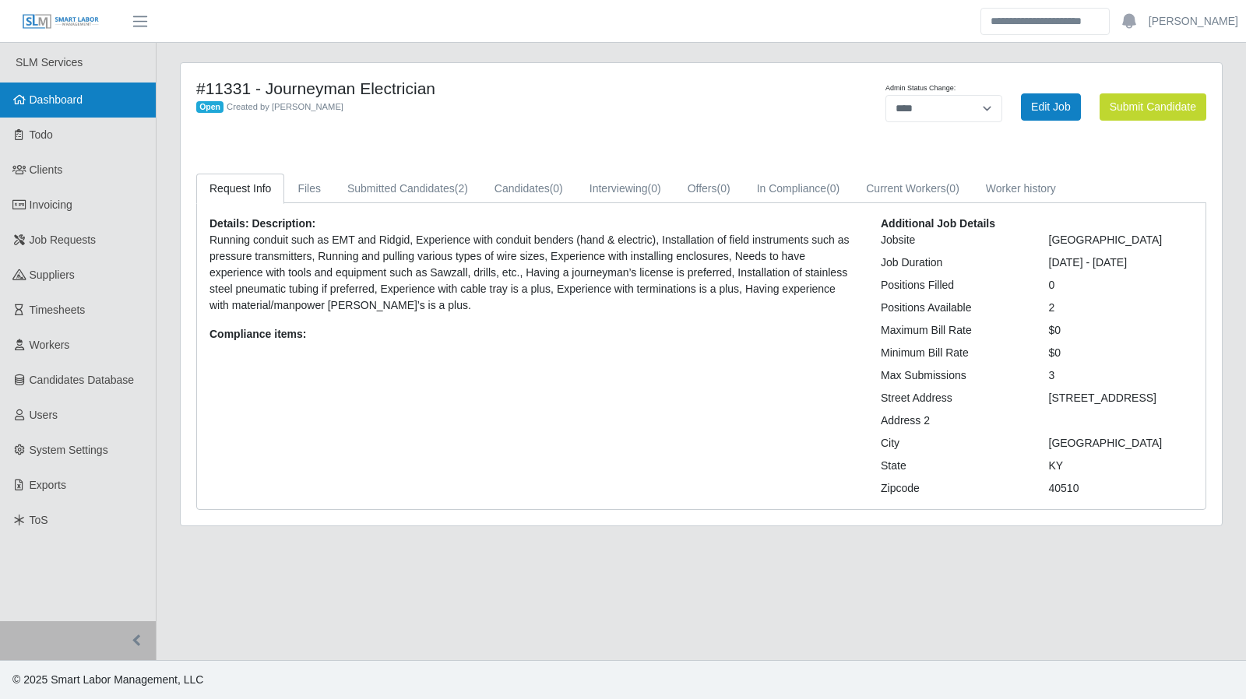
click at [108, 110] on link "Dashboard" at bounding box center [78, 100] width 156 height 35
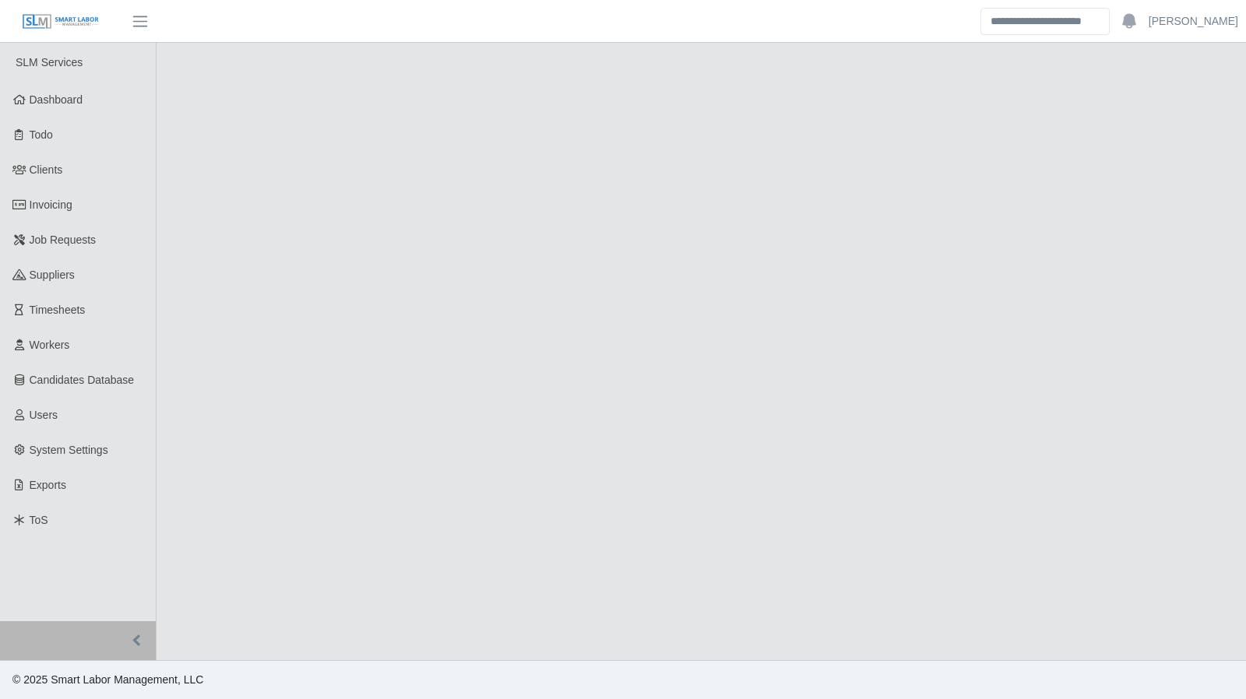
select select "****"
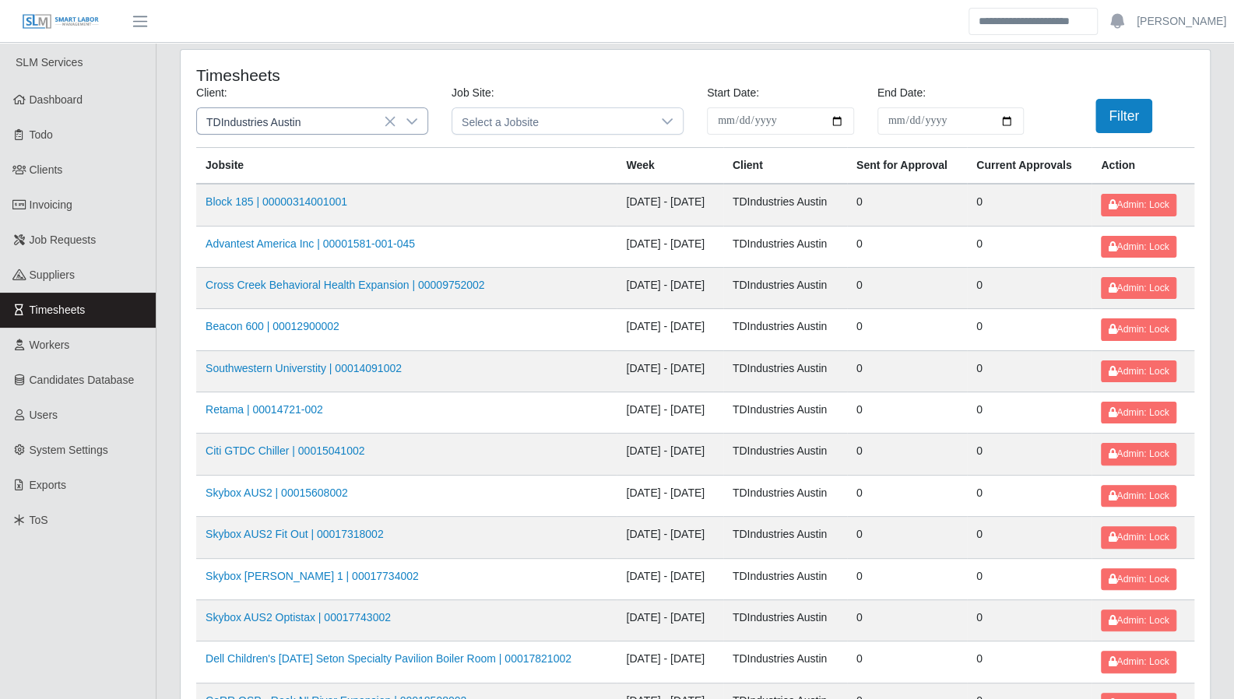
click at [417, 122] on icon at bounding box center [412, 121] width 12 height 12
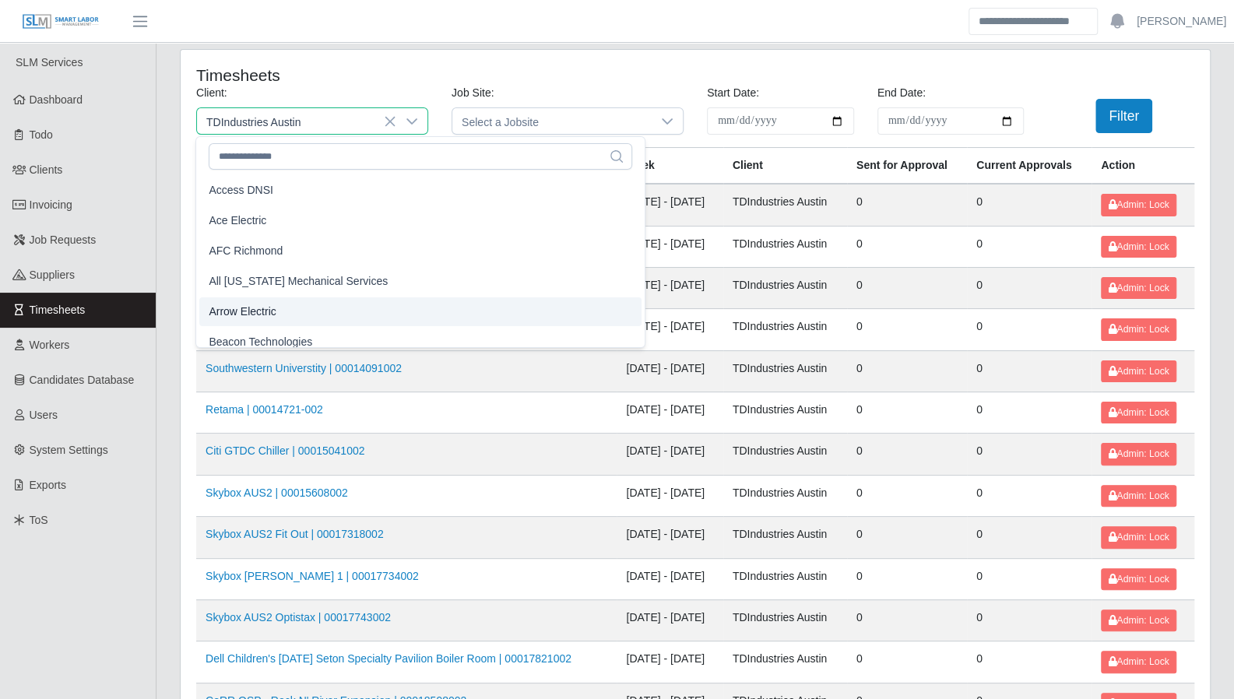
click at [293, 302] on li "Arrow Electric" at bounding box center [420, 311] width 442 height 29
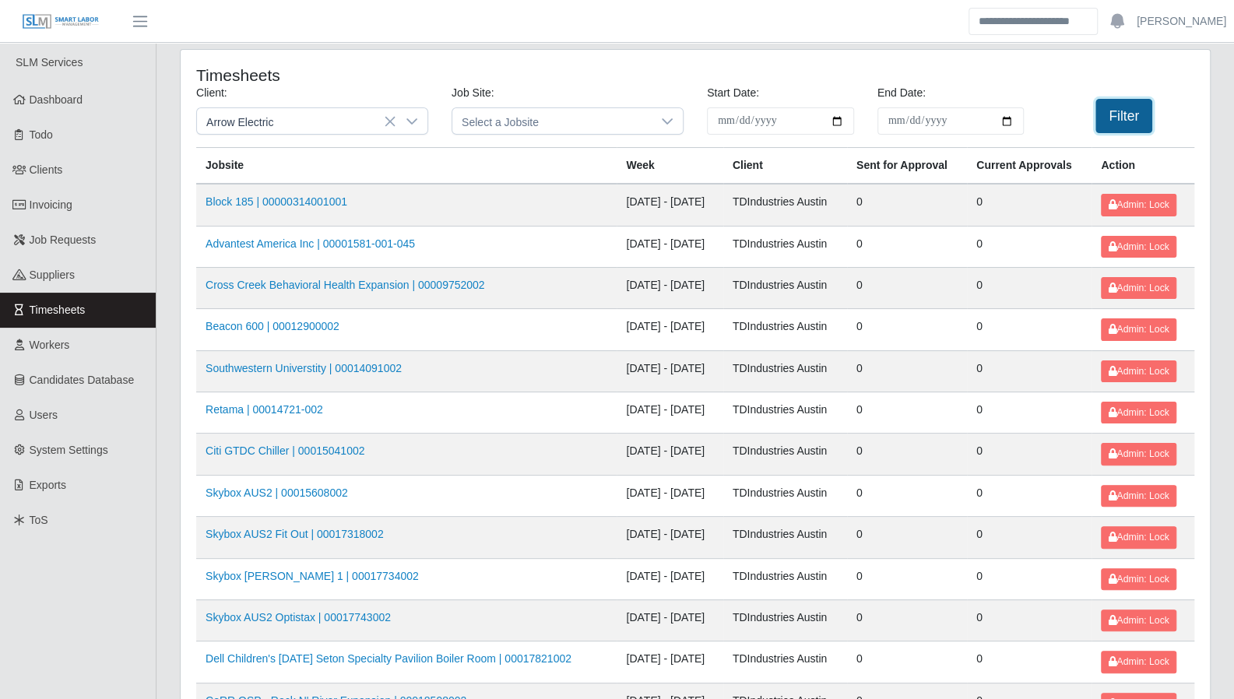
click at [1115, 124] on button "Filter" at bounding box center [1124, 116] width 57 height 34
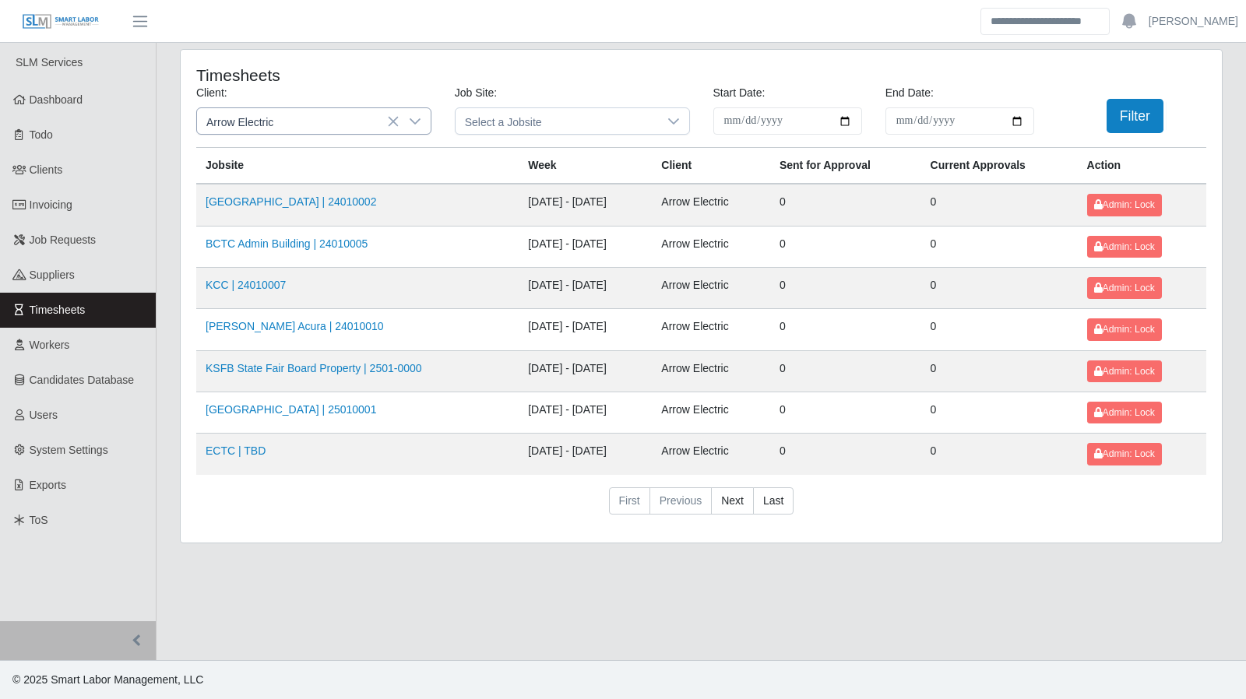
click at [412, 122] on icon at bounding box center [415, 121] width 12 height 12
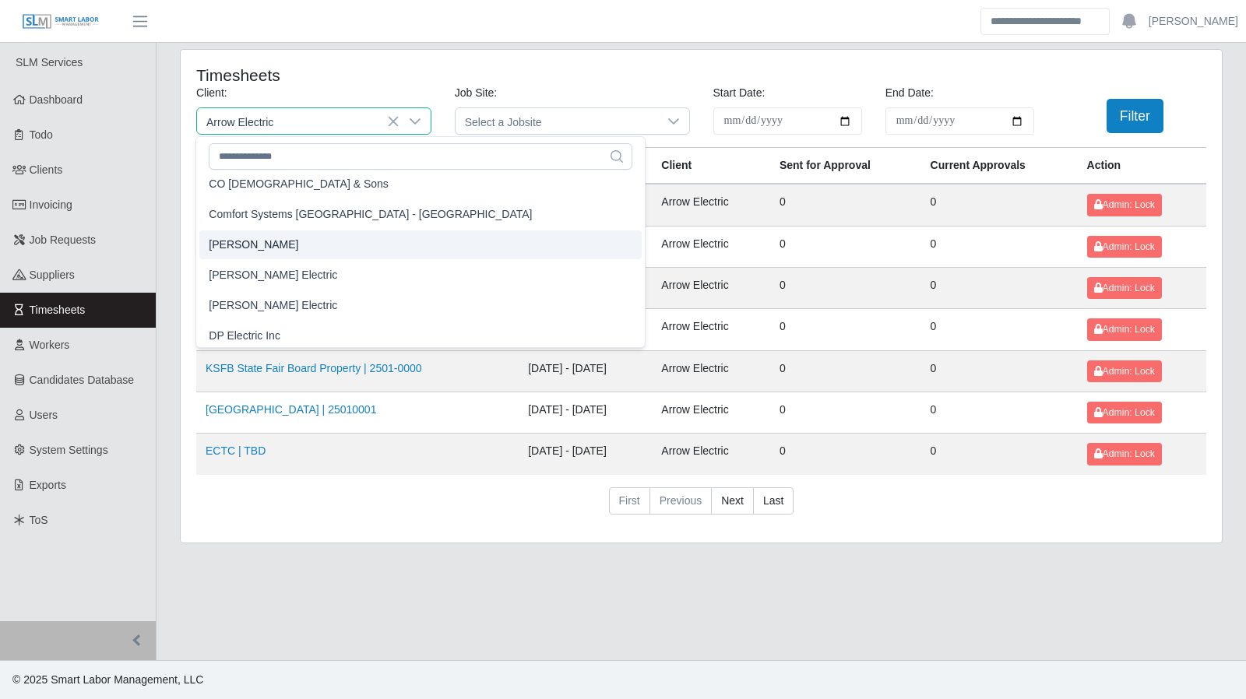
scroll to position [540, 0]
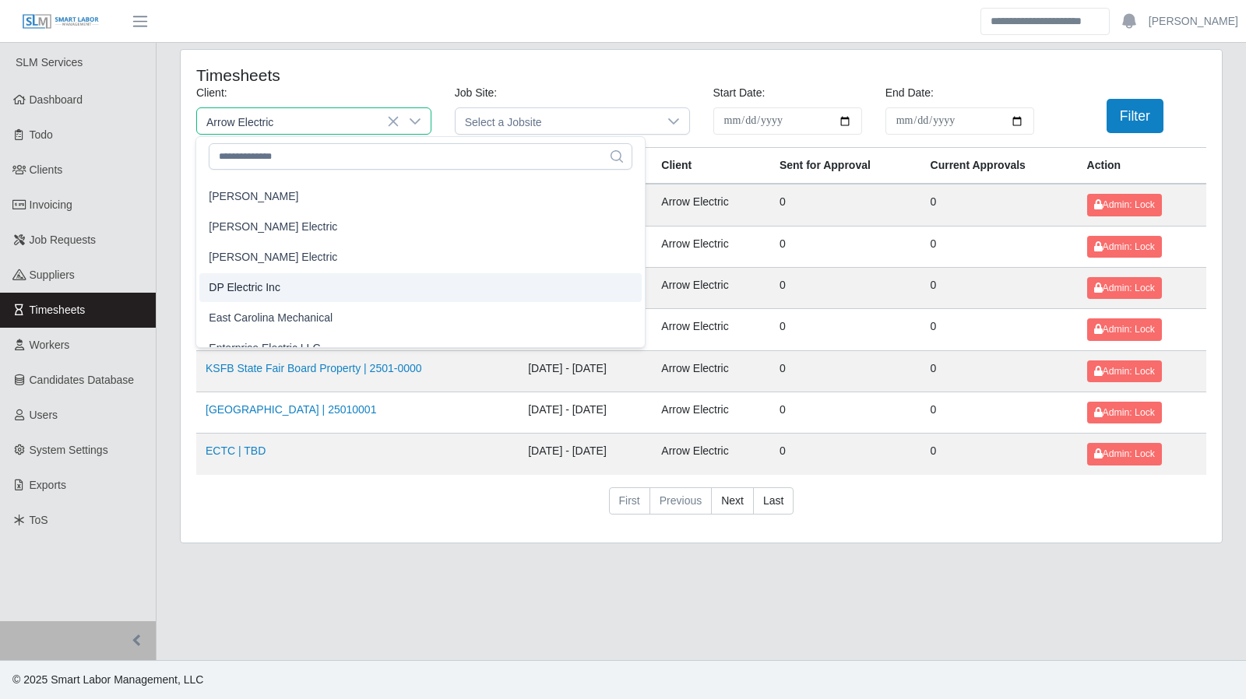
click at [291, 287] on li "DP Electric Inc" at bounding box center [420, 287] width 442 height 29
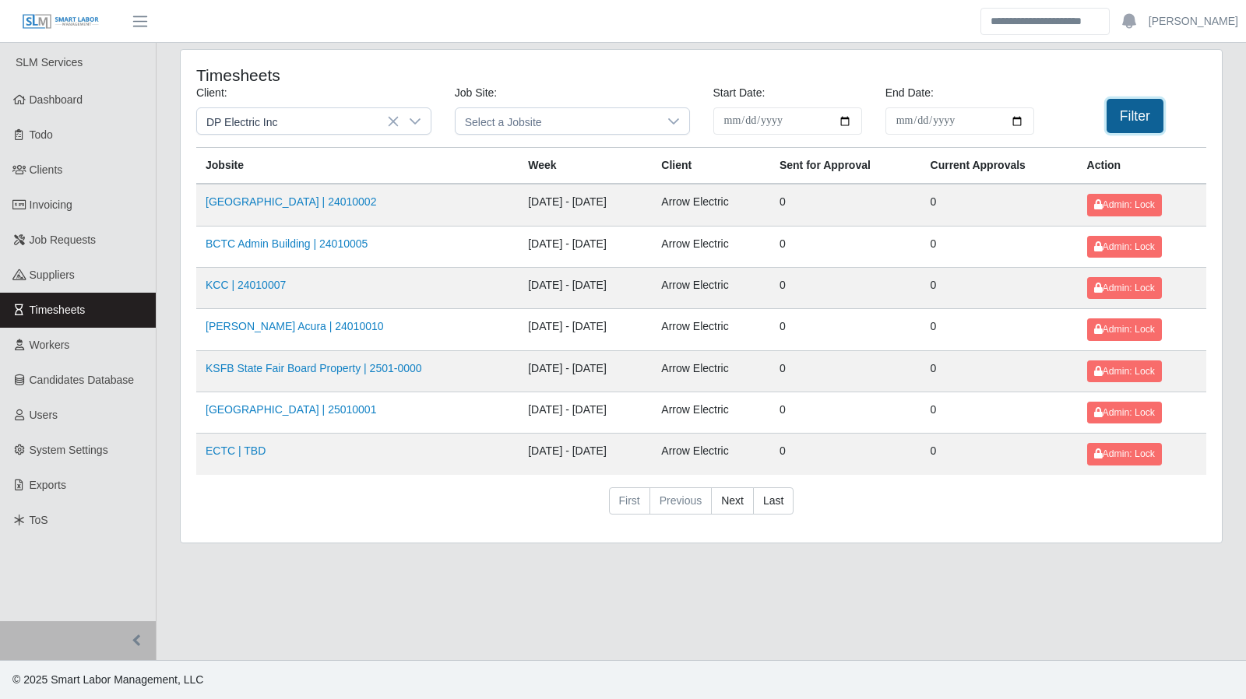
click at [1128, 125] on button "Filter" at bounding box center [1135, 116] width 57 height 34
